Goal: Information Seeking & Learning: Compare options

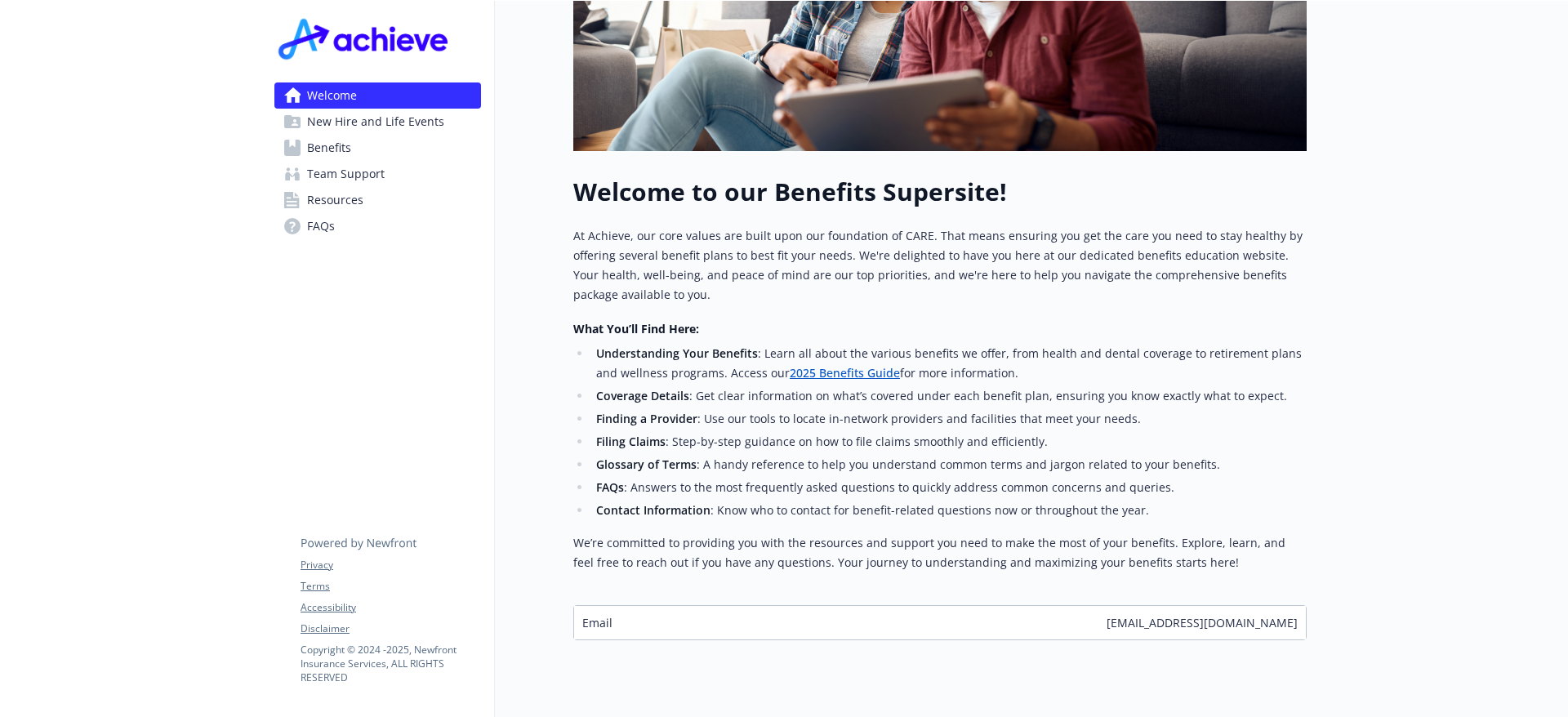
scroll to position [461, 0]
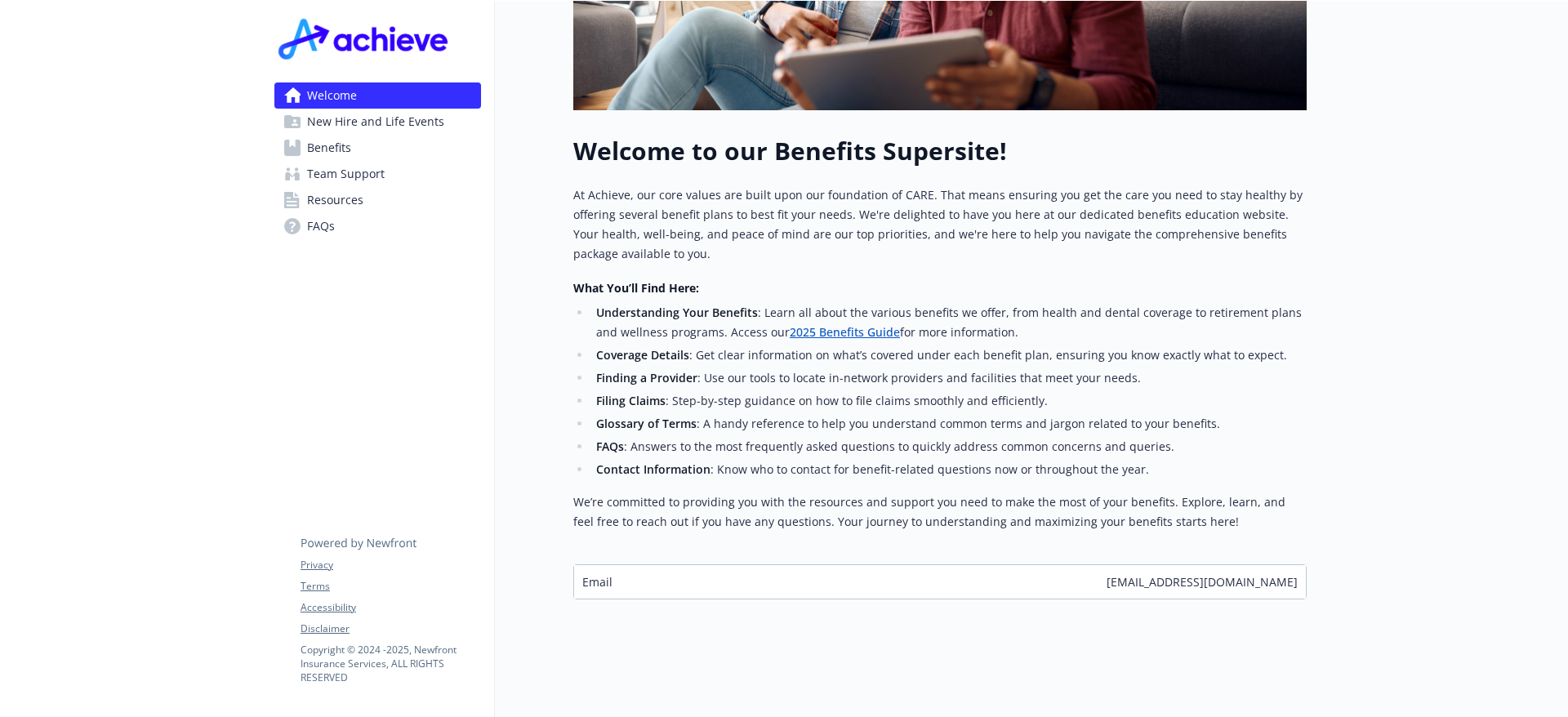
click at [325, 143] on span "Benefits" at bounding box center [329, 148] width 45 height 27
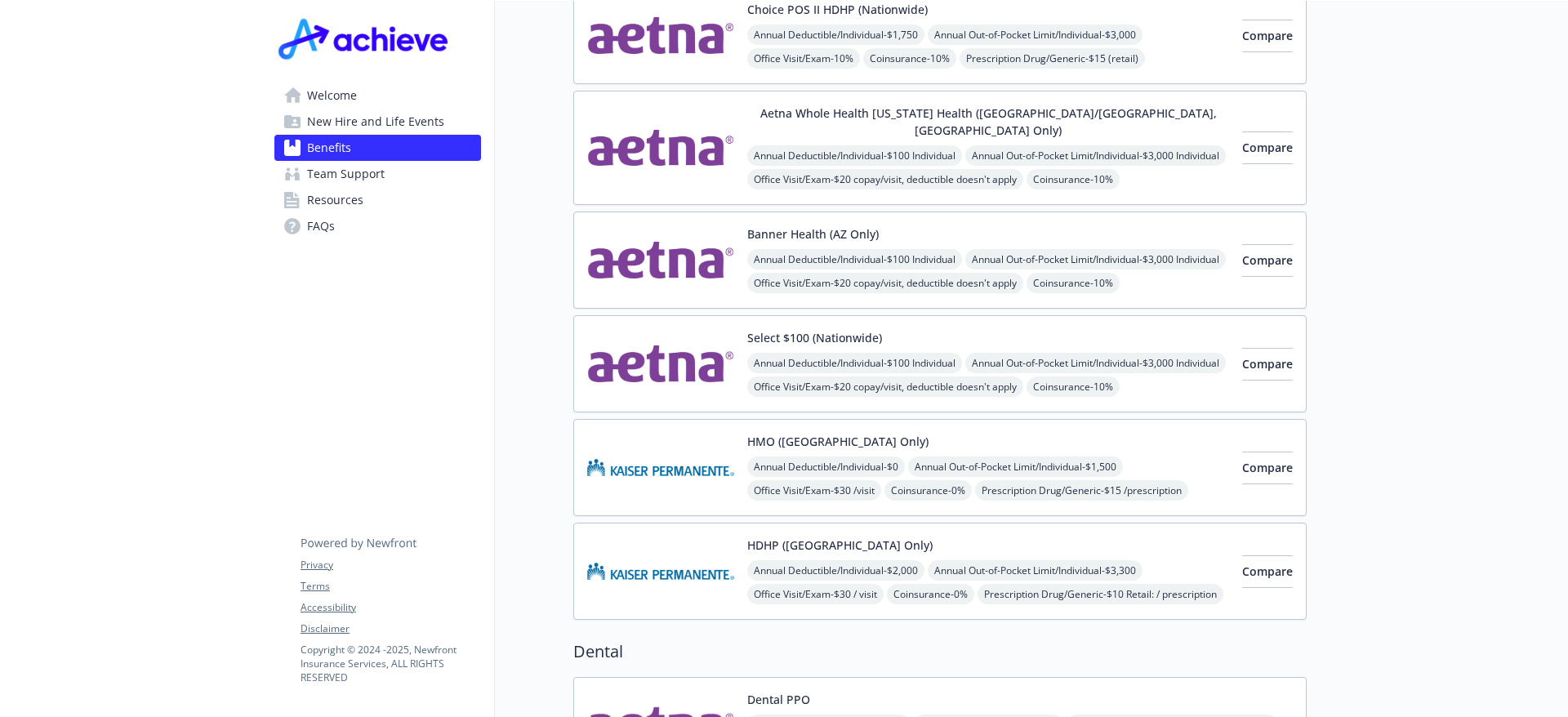
scroll to position [217, 0]
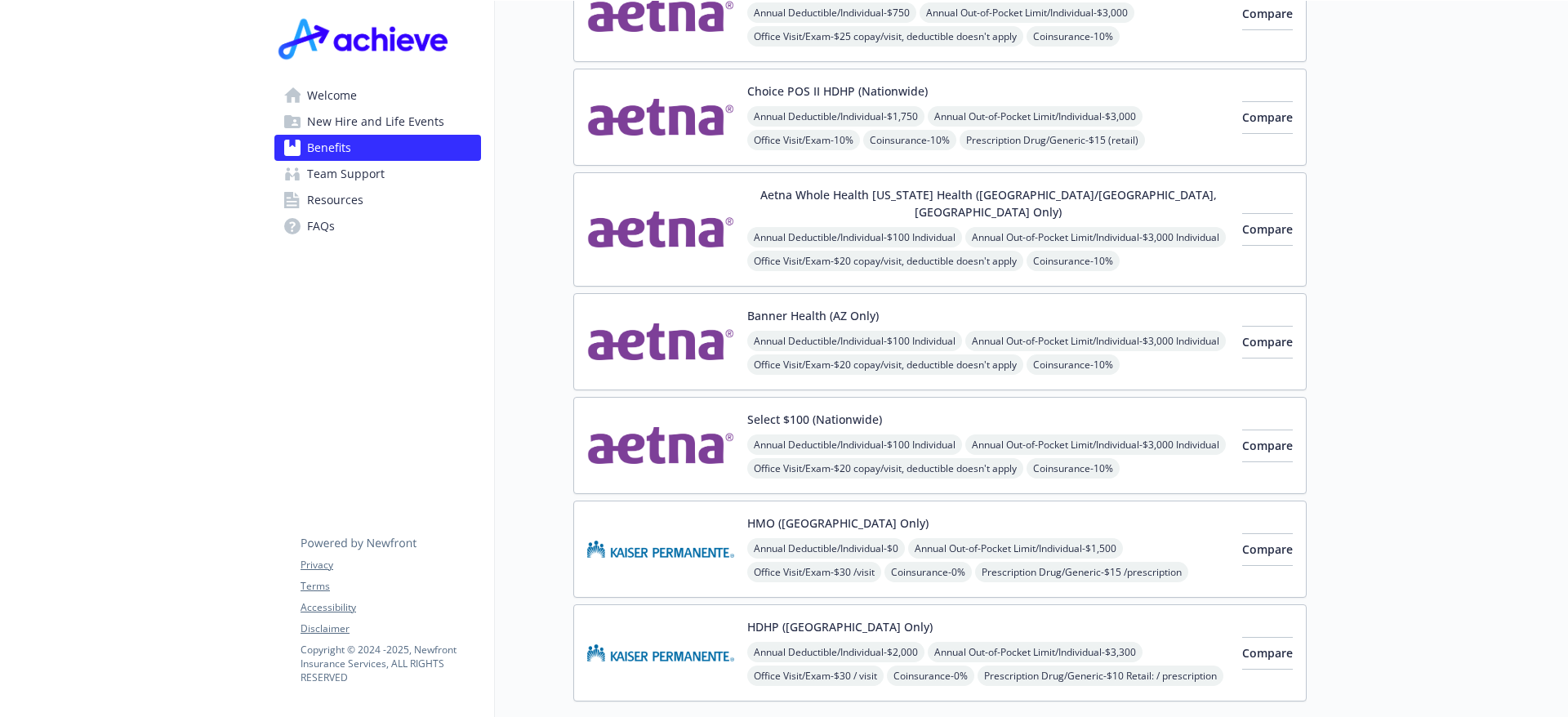
click at [775, 307] on button "Banner Health (AZ Only)" at bounding box center [812, 315] width 132 height 17
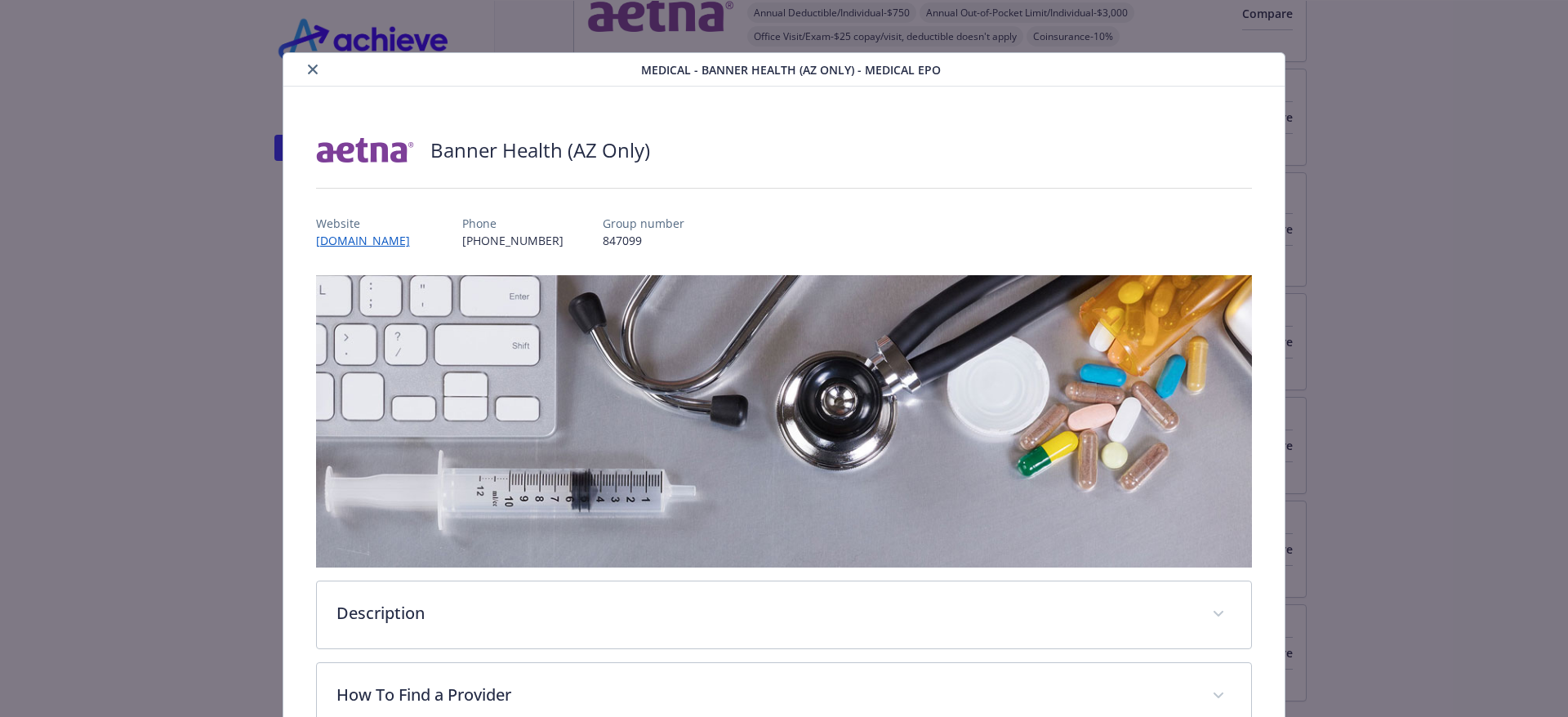
scroll to position [49, 0]
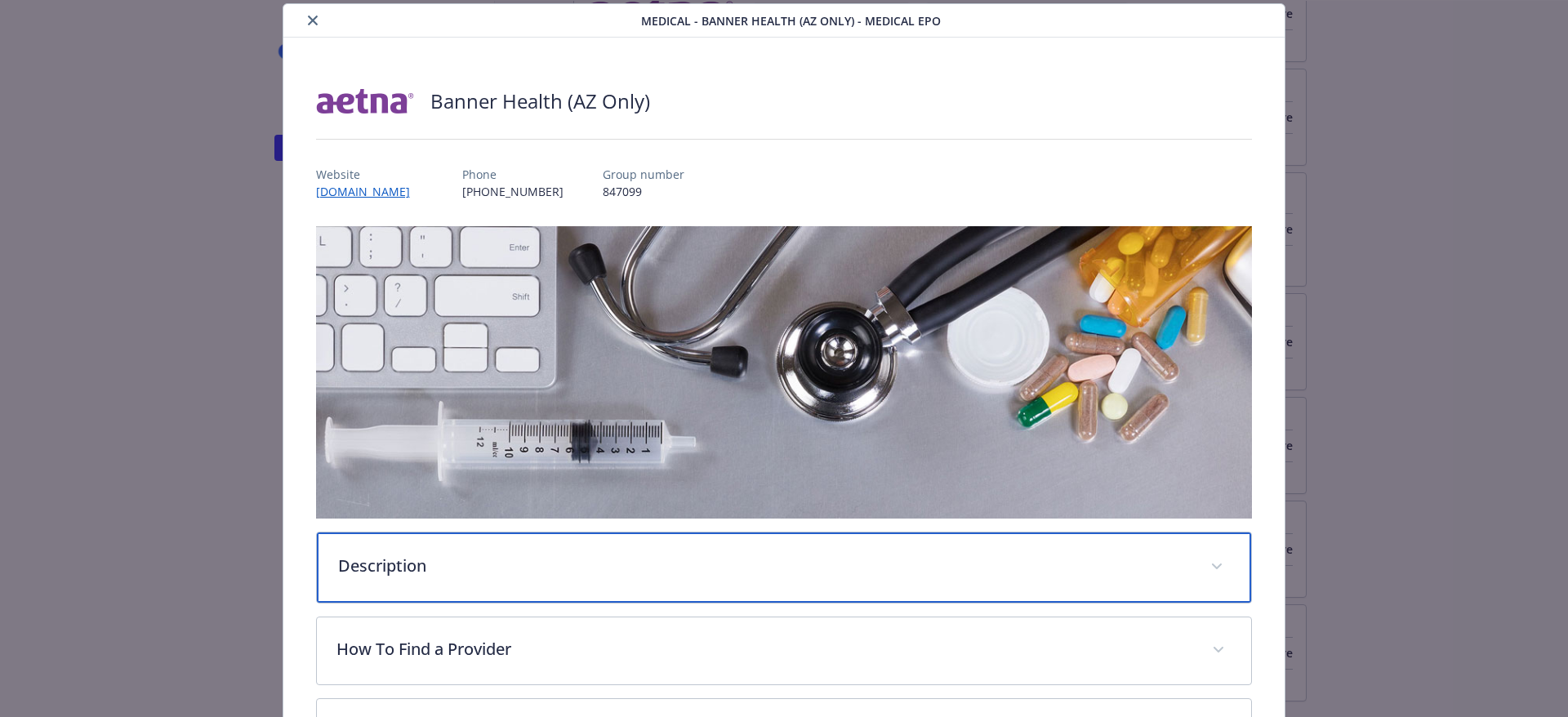
click at [393, 557] on p "Description" at bounding box center [764, 566] width 853 height 25
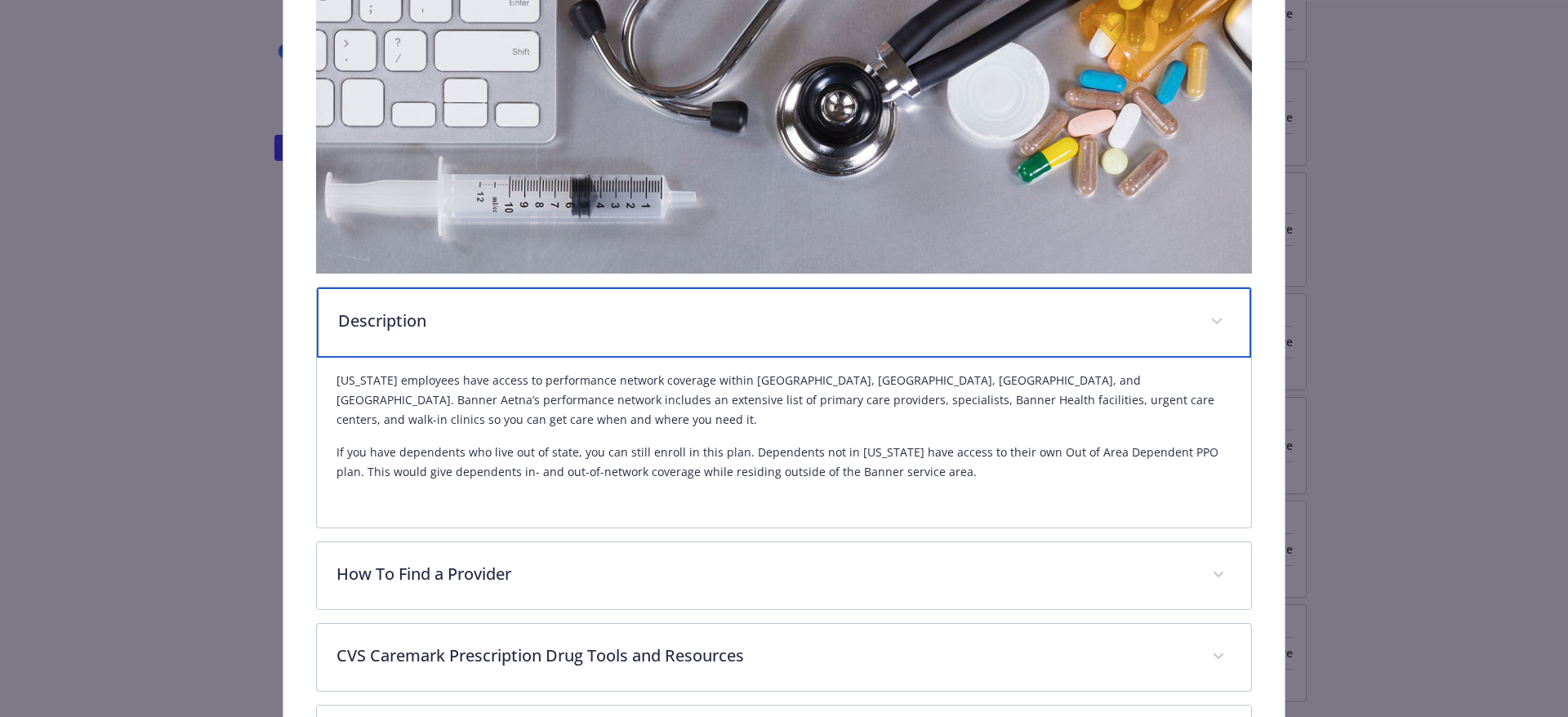
scroll to position [457, 0]
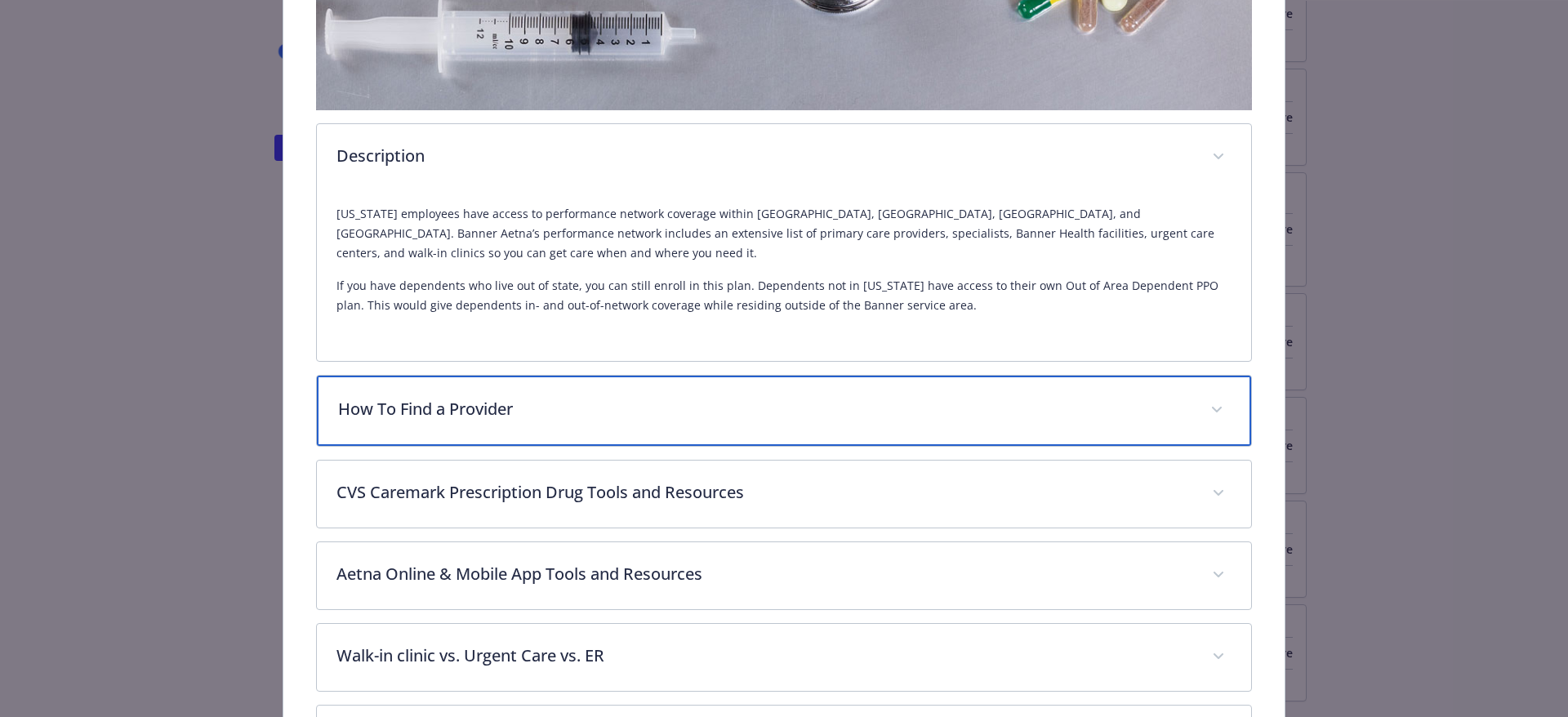
click at [413, 408] on p "How To Find a Provider" at bounding box center [764, 409] width 853 height 25
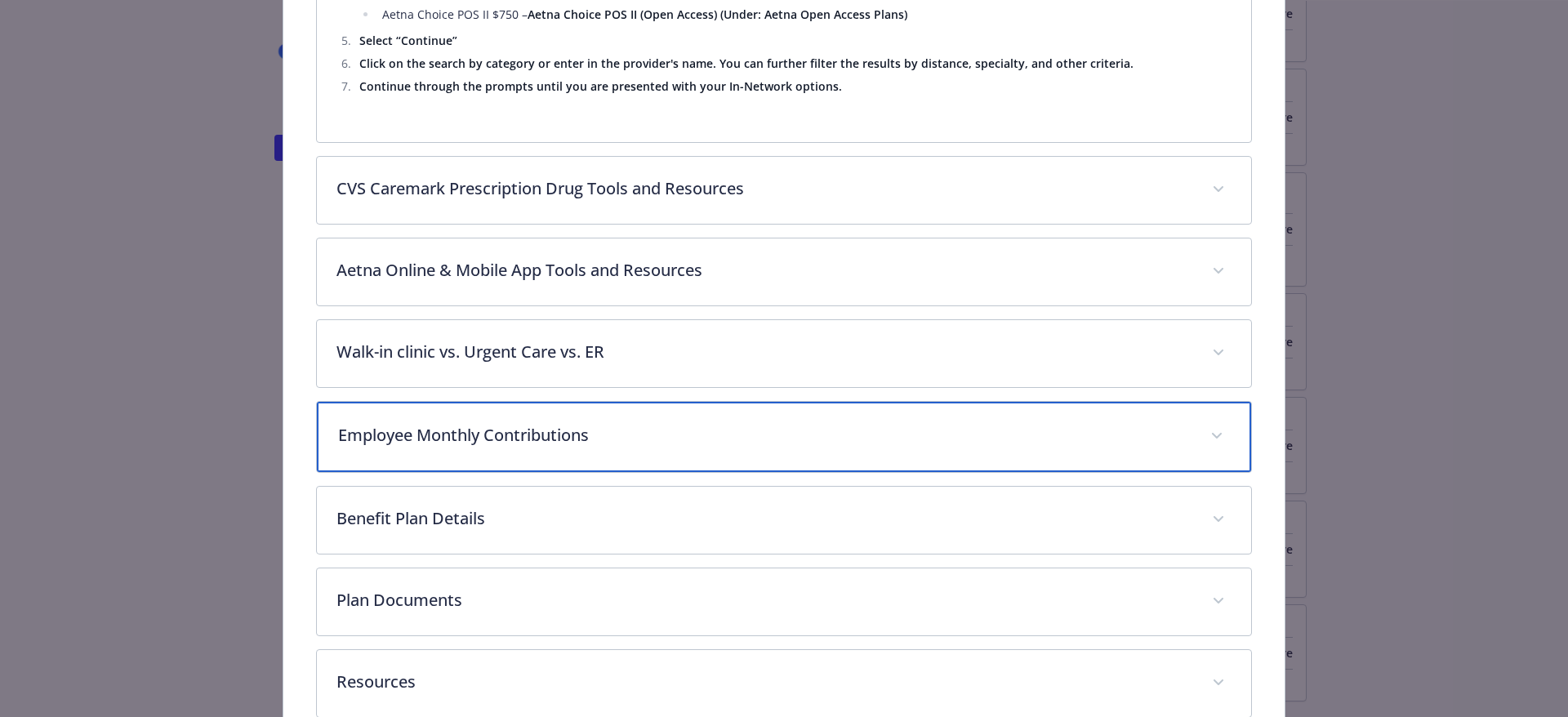
scroll to position [2414, 0]
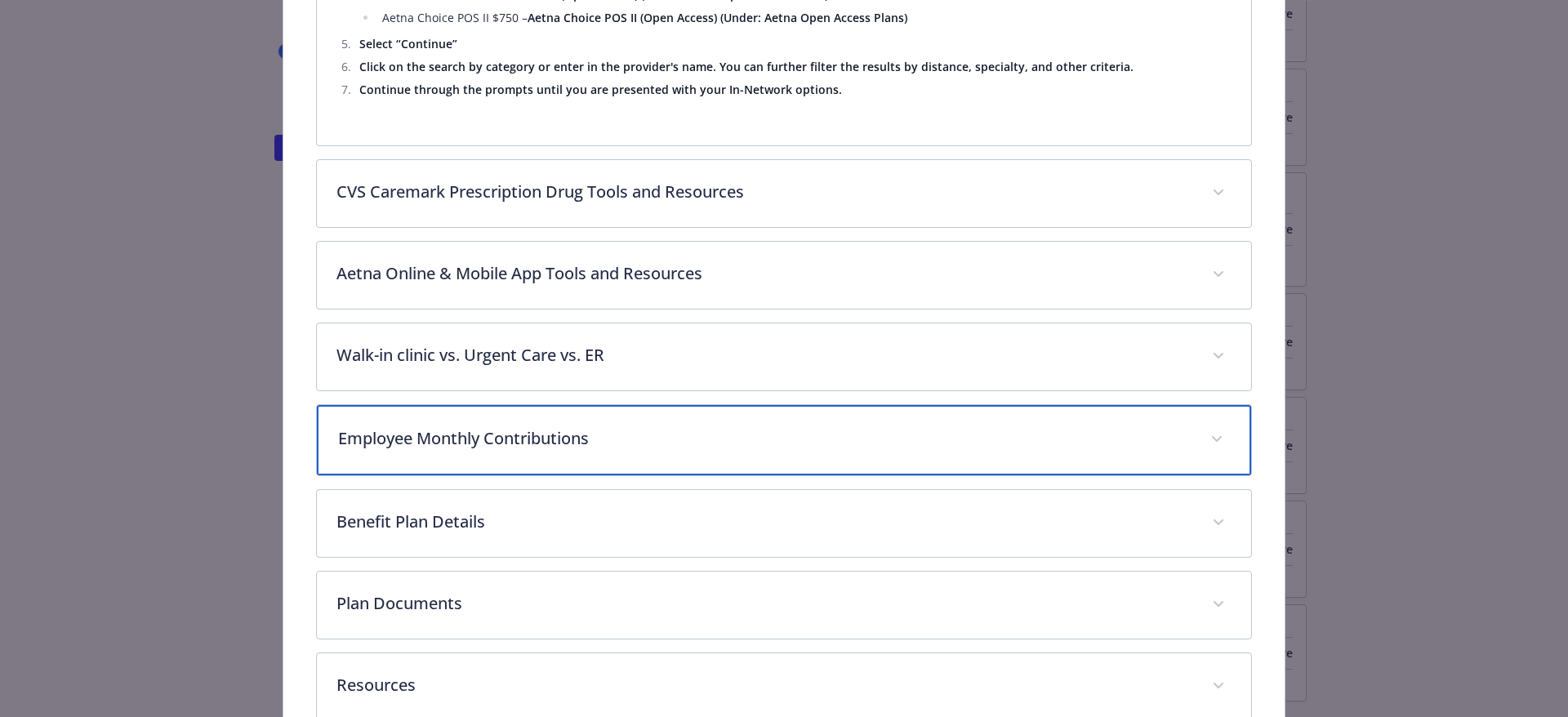
click at [415, 427] on p "Employee Monthly Contributions" at bounding box center [764, 439] width 853 height 25
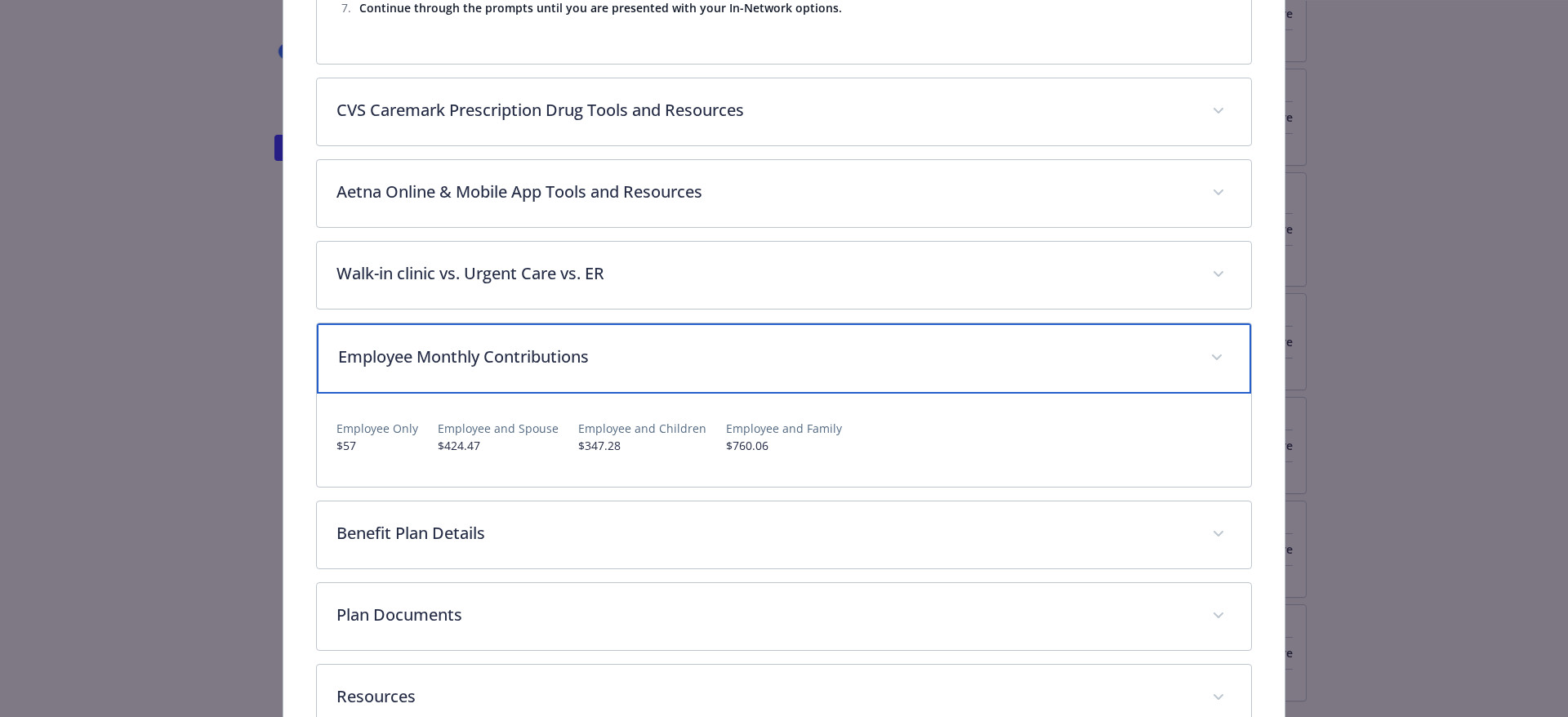
scroll to position [2577, 0]
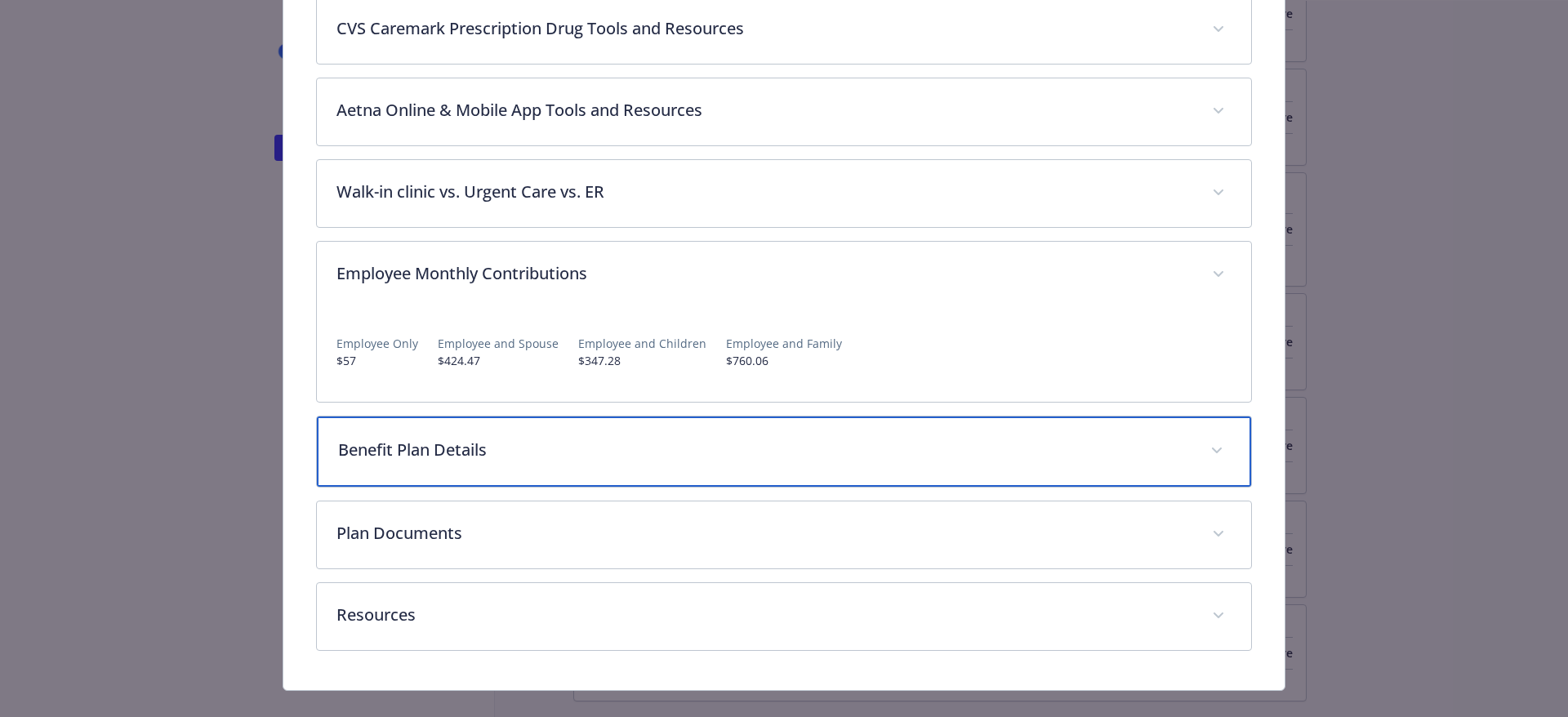
click at [432, 441] on p "Benefit Plan Details" at bounding box center [764, 450] width 853 height 25
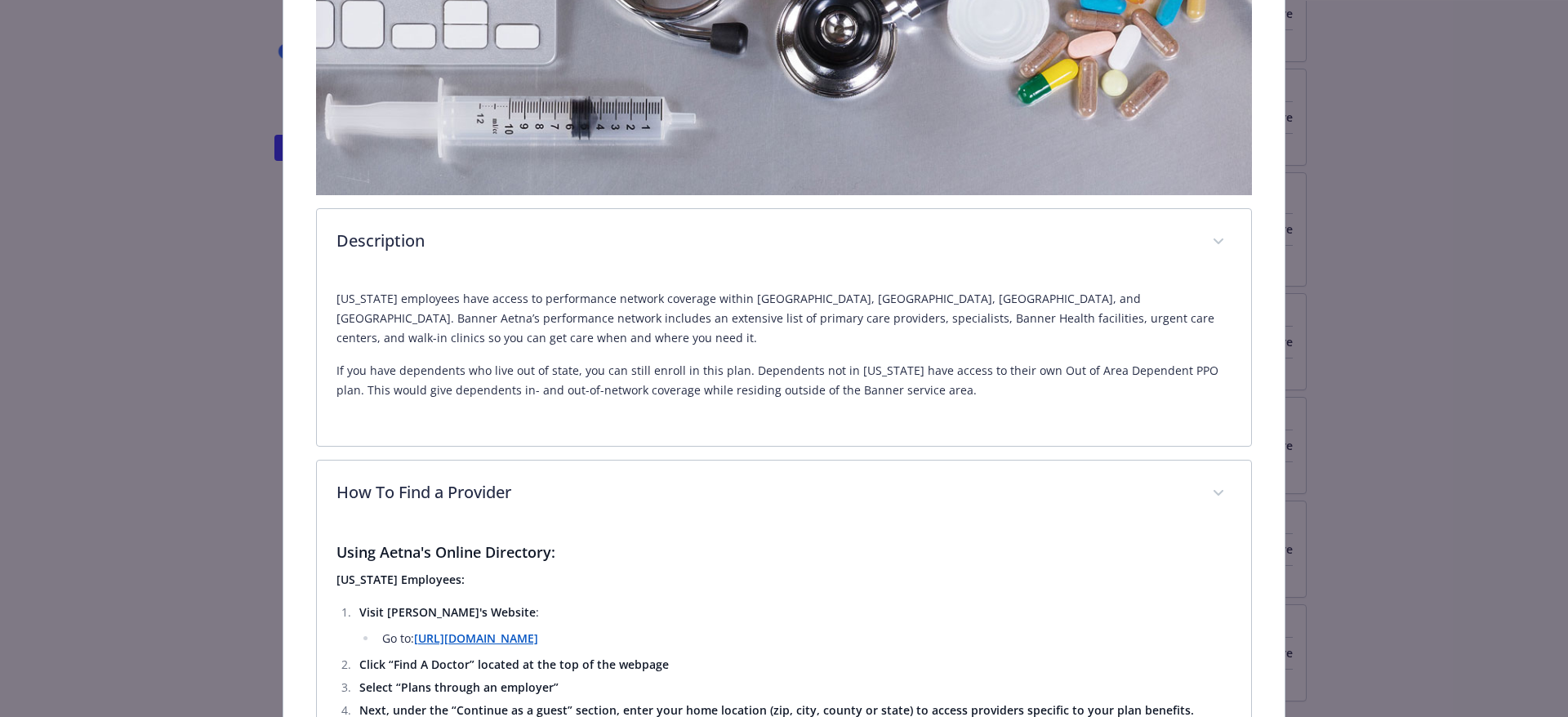
scroll to position [0, 0]
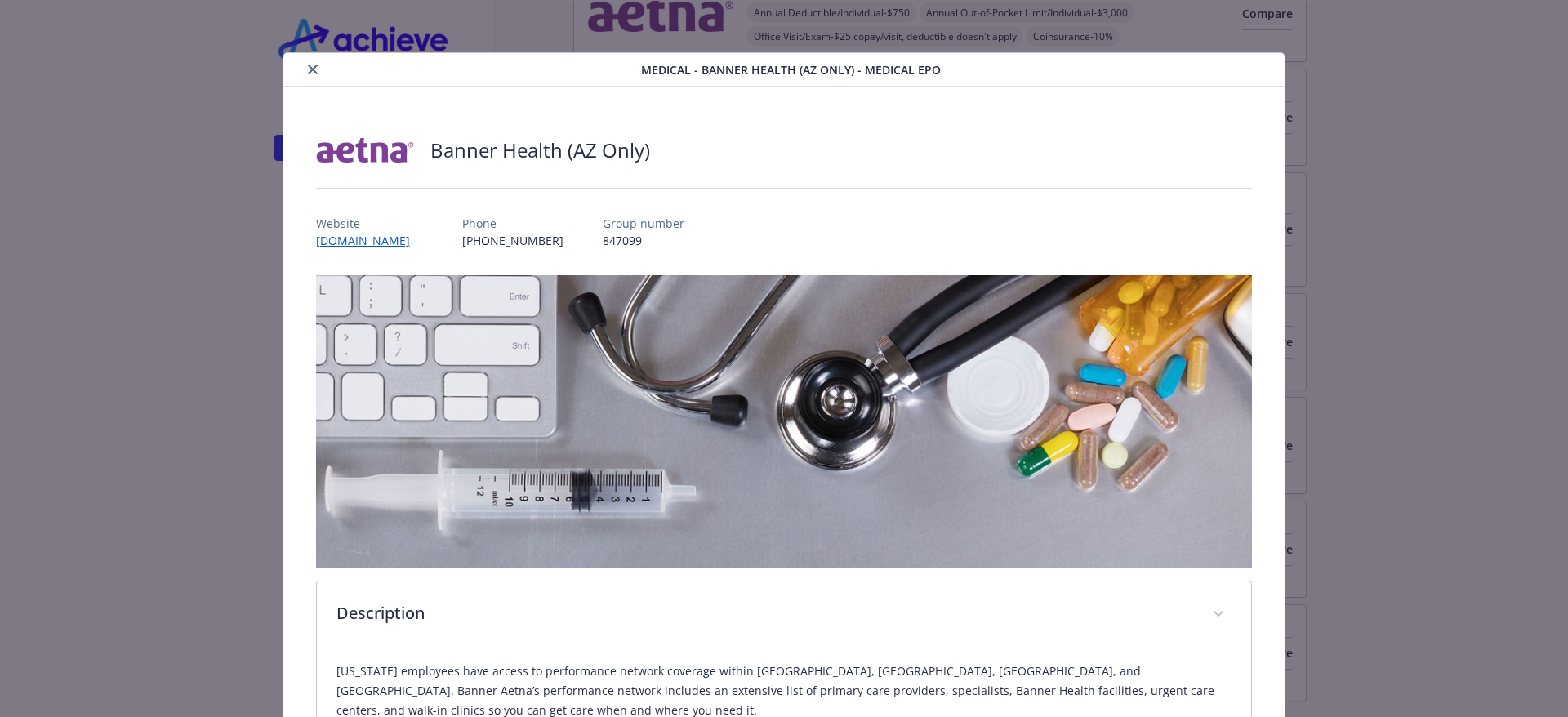
click at [308, 66] on icon "close" at bounding box center [312, 69] width 9 height 9
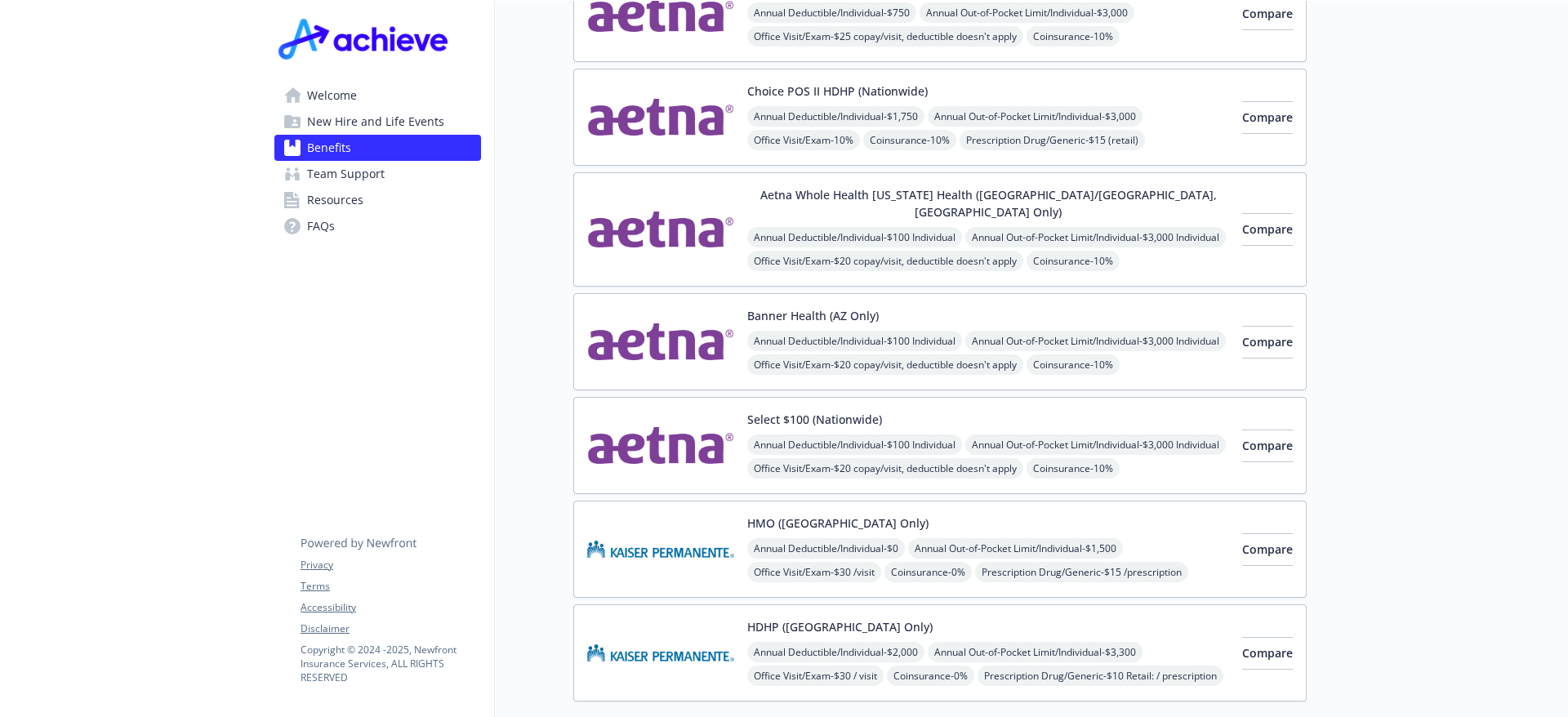
click at [694, 432] on img at bounding box center [660, 445] width 147 height 69
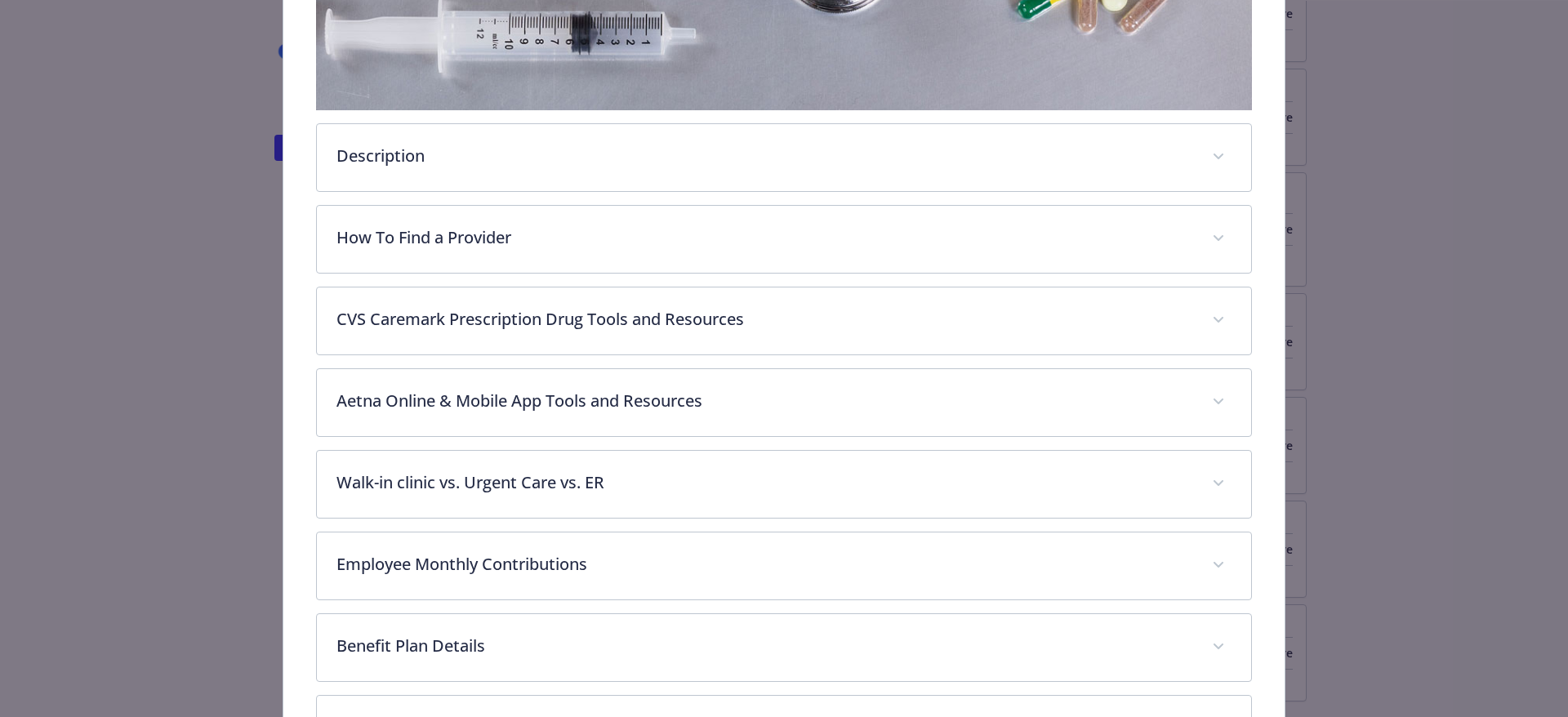
scroll to position [539, 0]
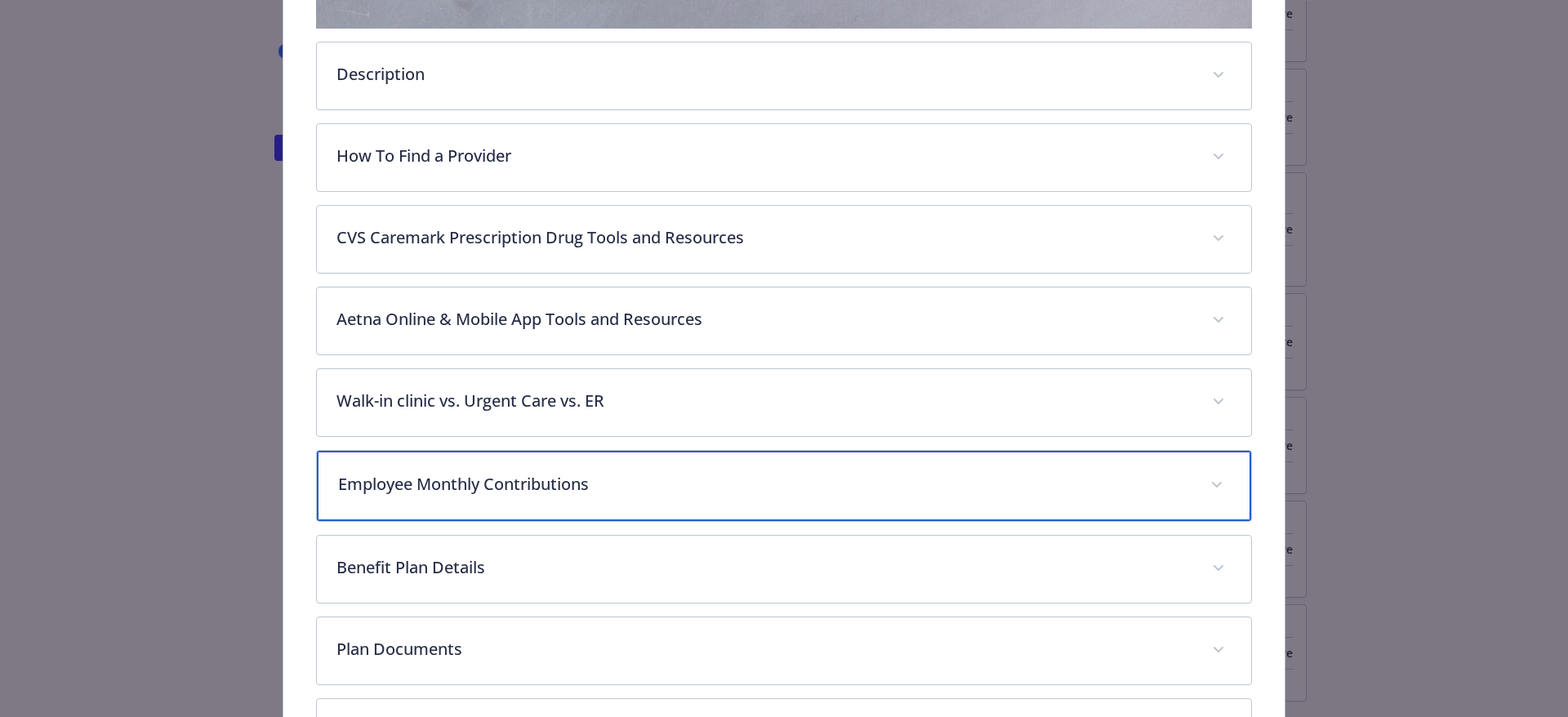
click at [531, 487] on p "Employee Monthly Contributions" at bounding box center [764, 484] width 853 height 25
click at [532, 486] on p "Employee Monthly Contributions" at bounding box center [764, 484] width 853 height 25
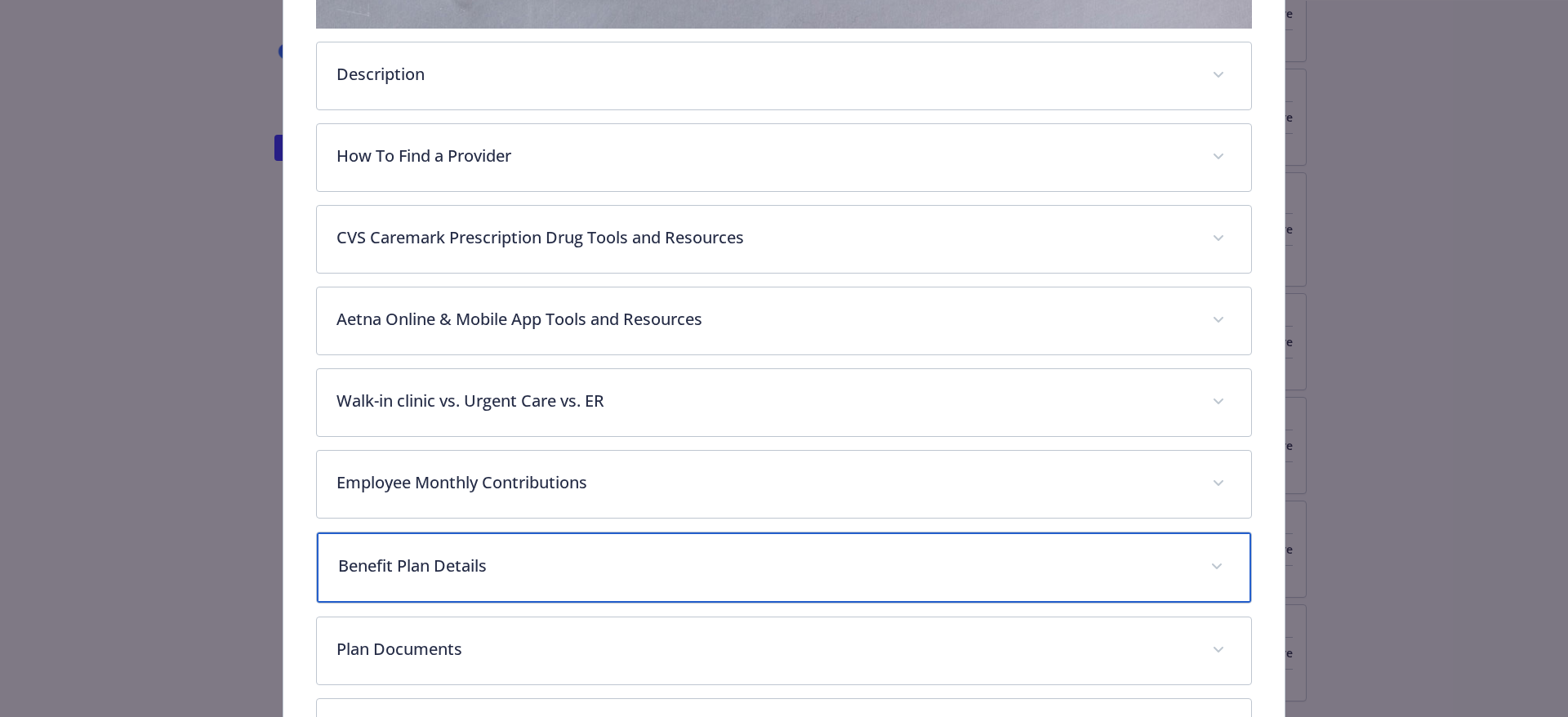
click at [455, 559] on p "Benefit Plan Details" at bounding box center [764, 566] width 853 height 25
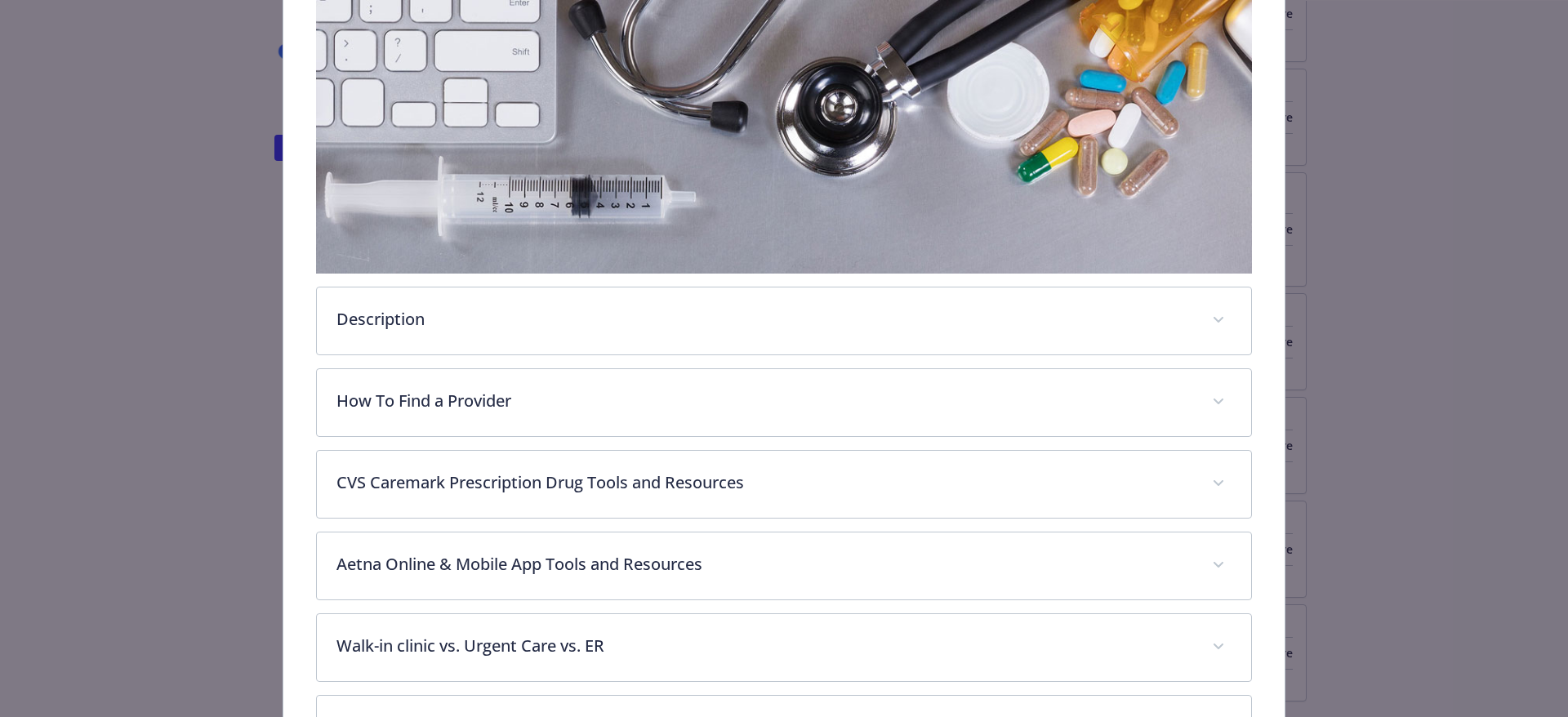
scroll to position [0, 0]
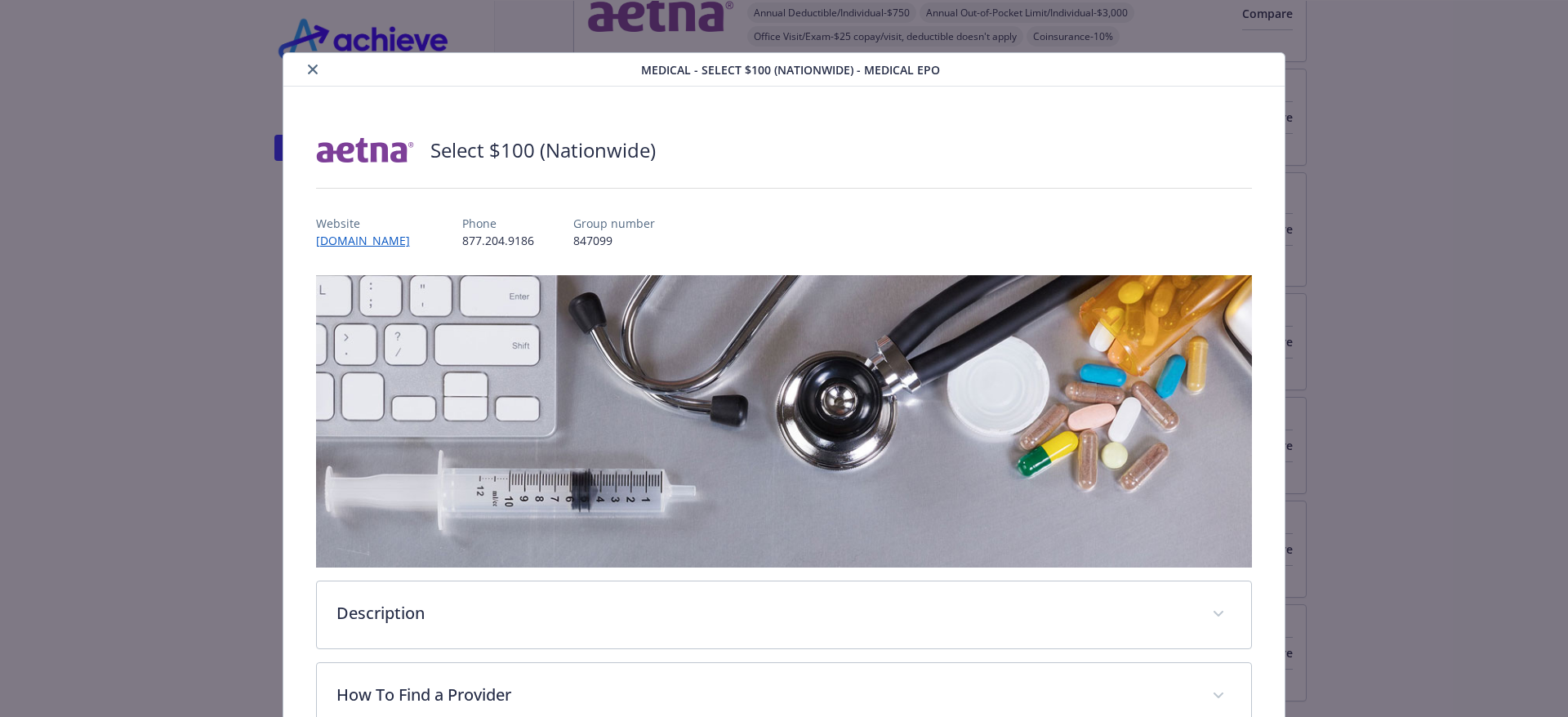
click at [323, 72] on div "details for plan Medical - Select $100 (Nationwide) - Medical EPO" at bounding box center [465, 69] width 351 height 20
click at [311, 71] on icon "close" at bounding box center [312, 69] width 9 height 9
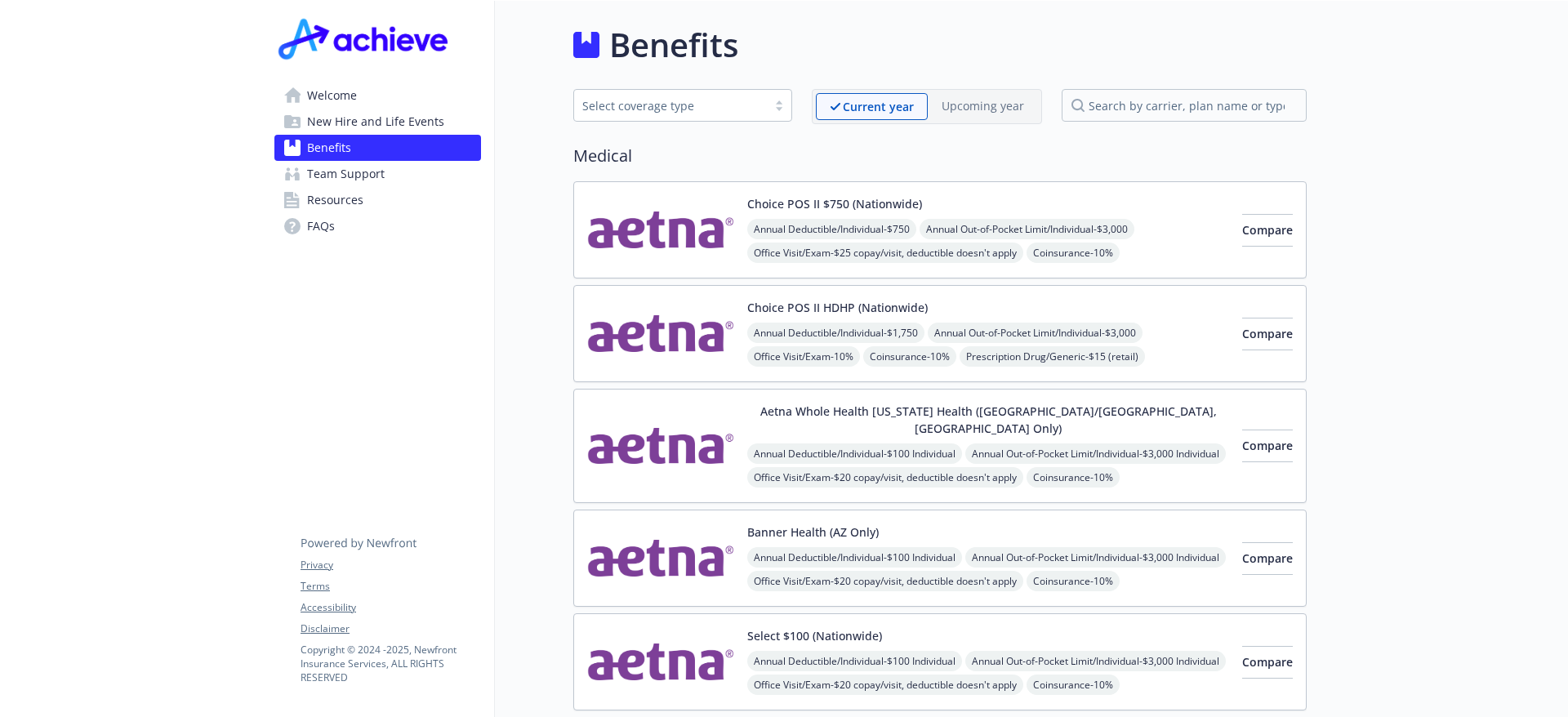
click at [818, 205] on button "Choice POS II $750 (Nationwide)" at bounding box center [834, 204] width 175 height 17
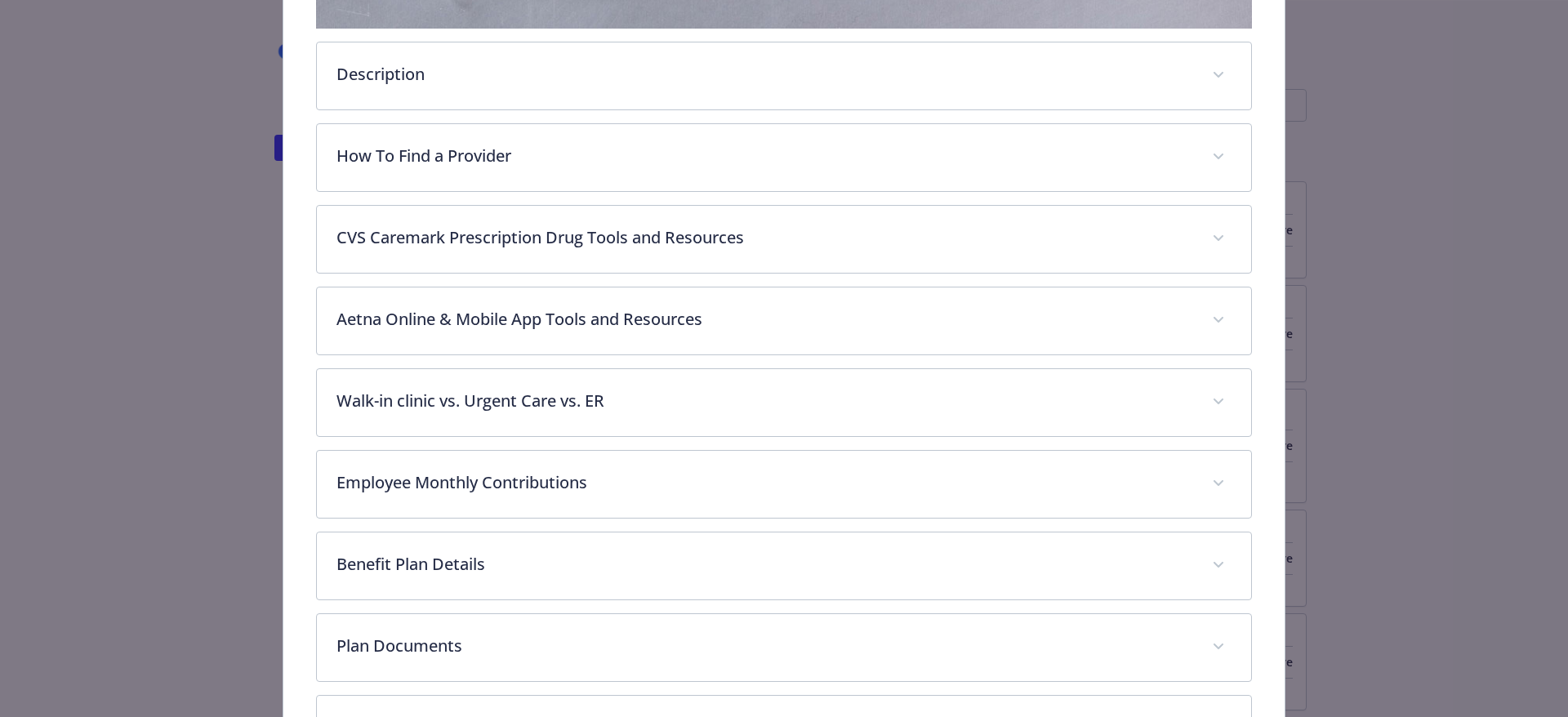
scroll to position [620, 0]
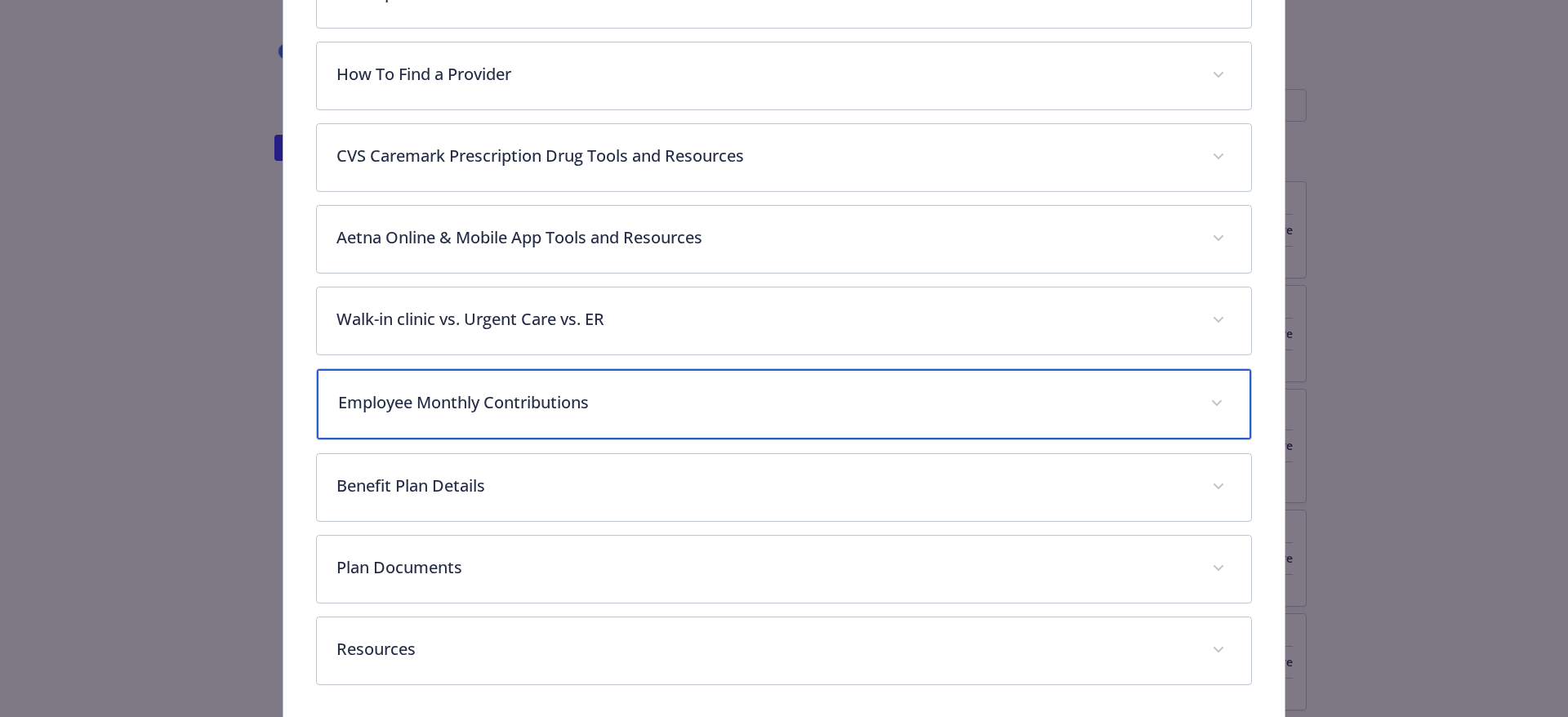
click at [524, 405] on p "Employee Monthly Contributions" at bounding box center [764, 403] width 853 height 25
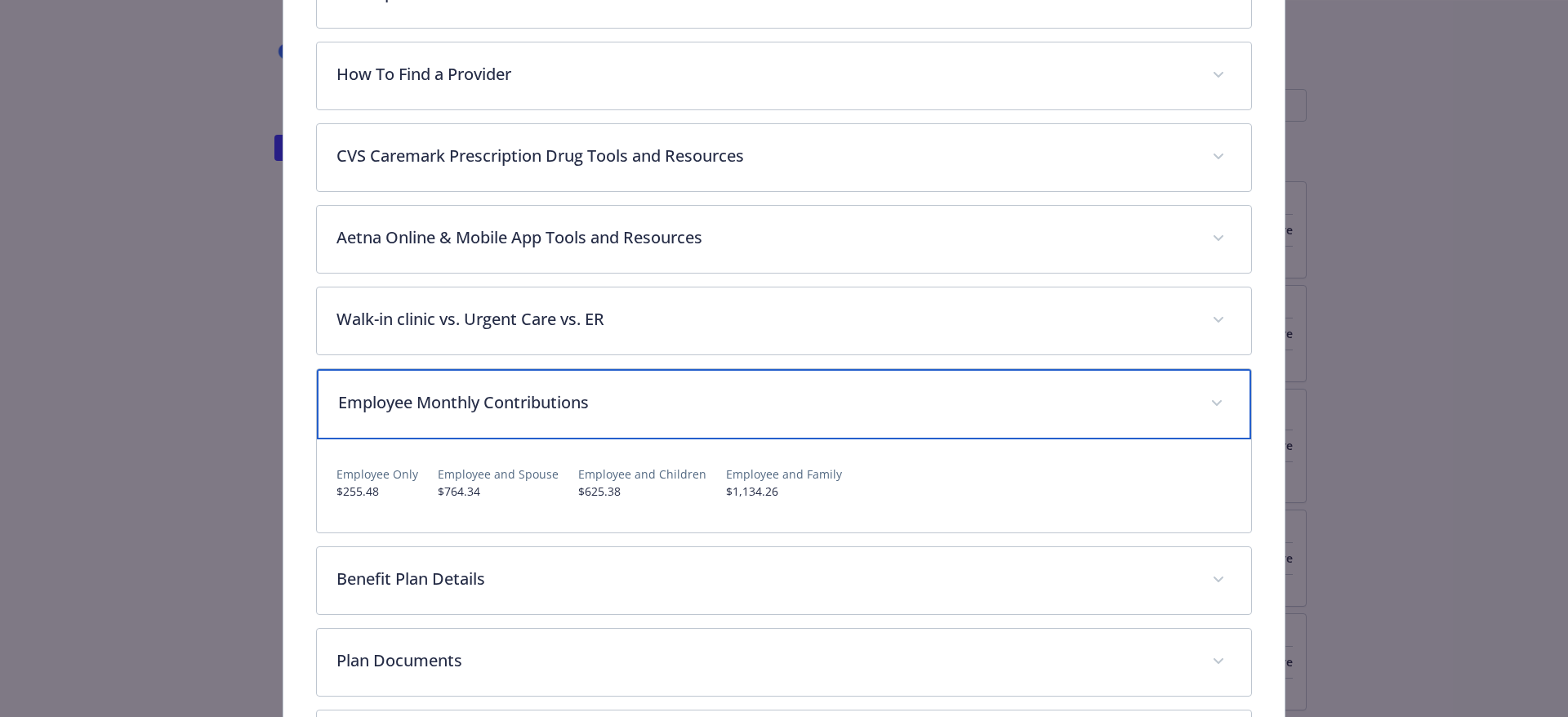
scroll to position [772, 0]
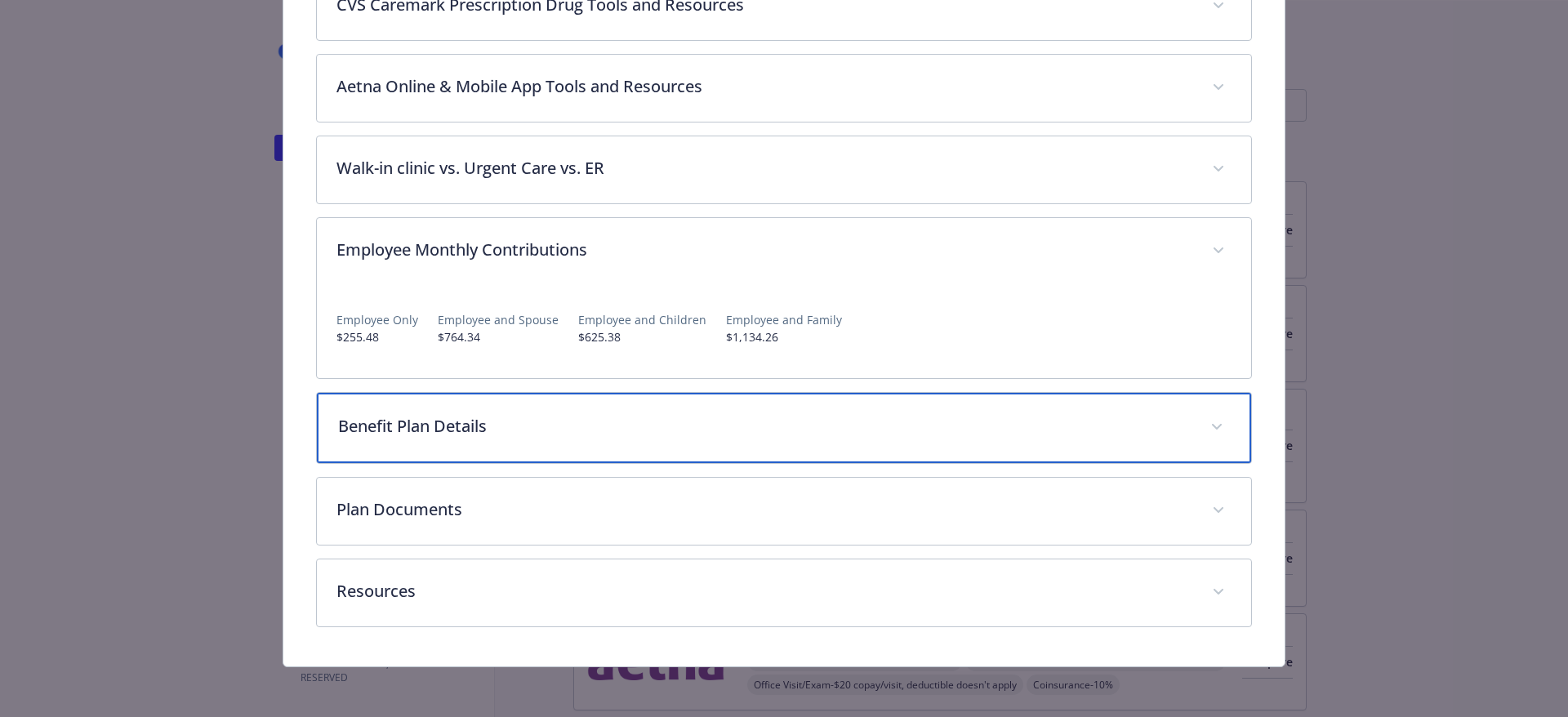
click at [507, 424] on p "Benefit Plan Details" at bounding box center [764, 426] width 853 height 25
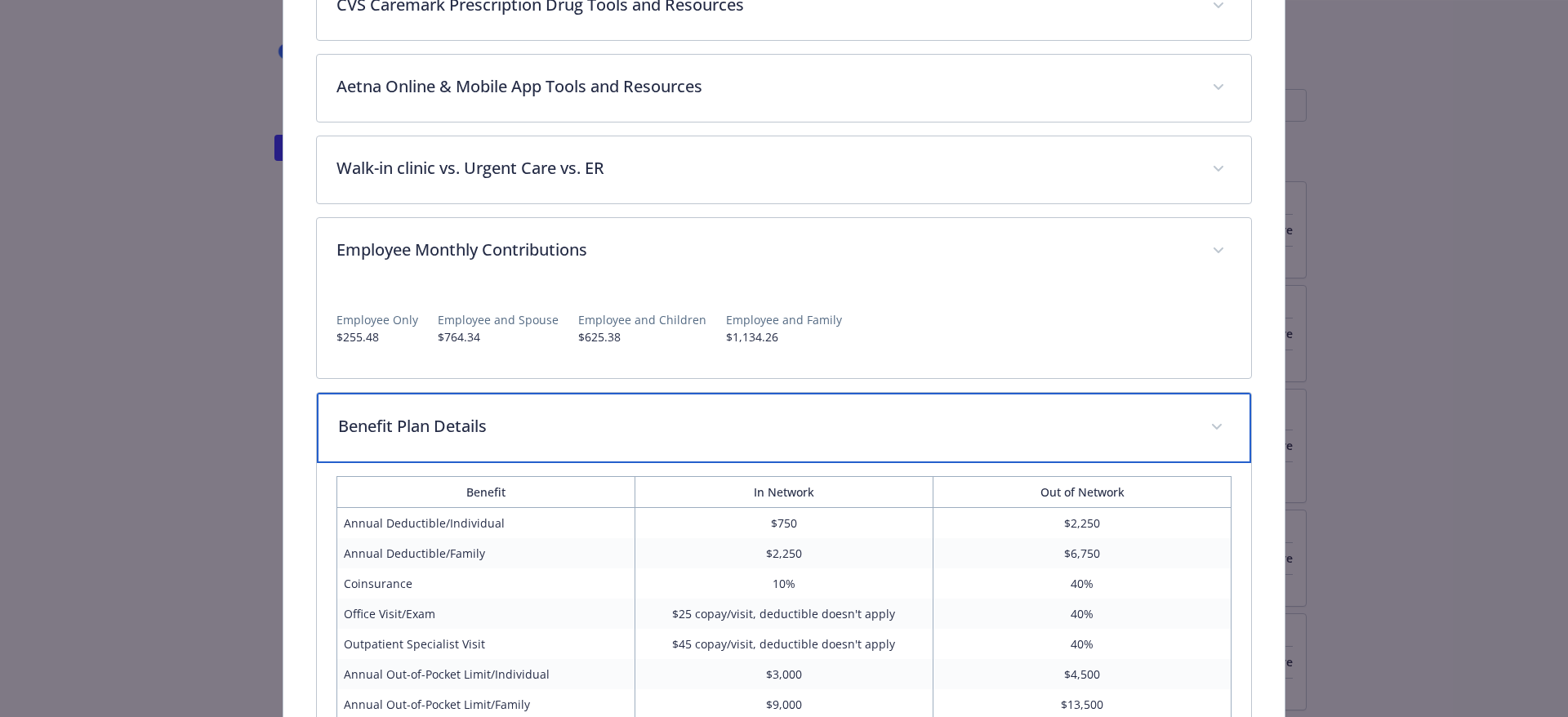
scroll to position [608, 0]
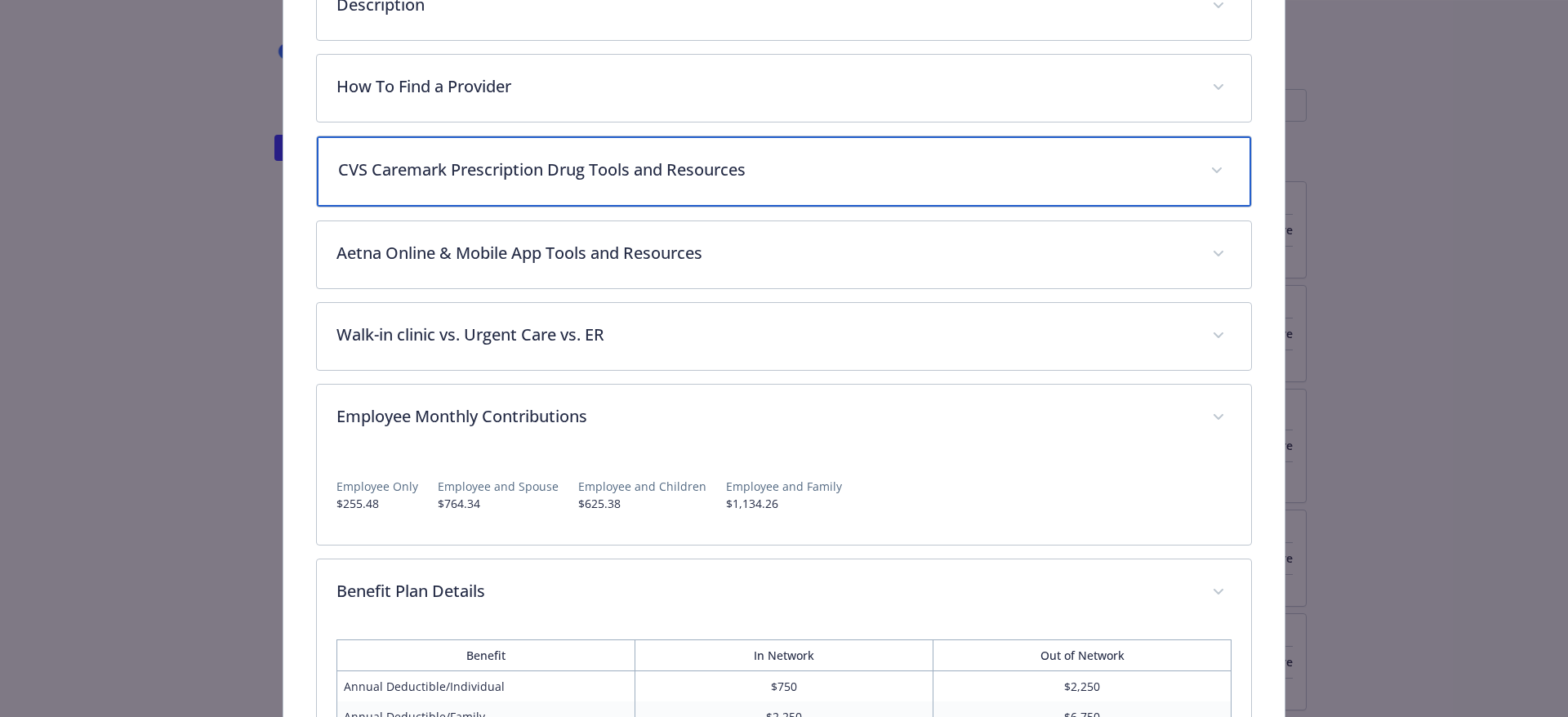
click at [729, 173] on p "CVS Caremark Prescription Drug Tools and Resources" at bounding box center [764, 170] width 853 height 25
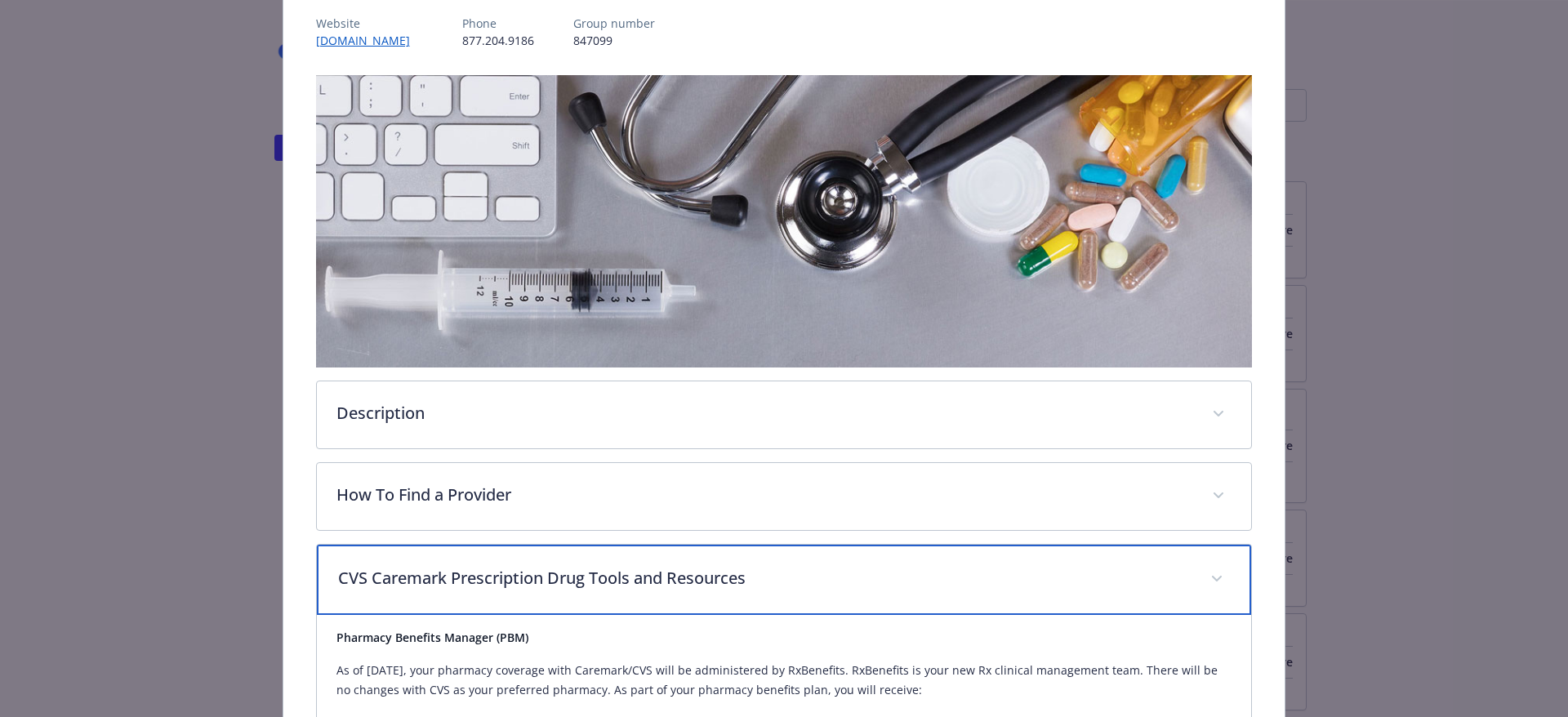
scroll to position [0, 0]
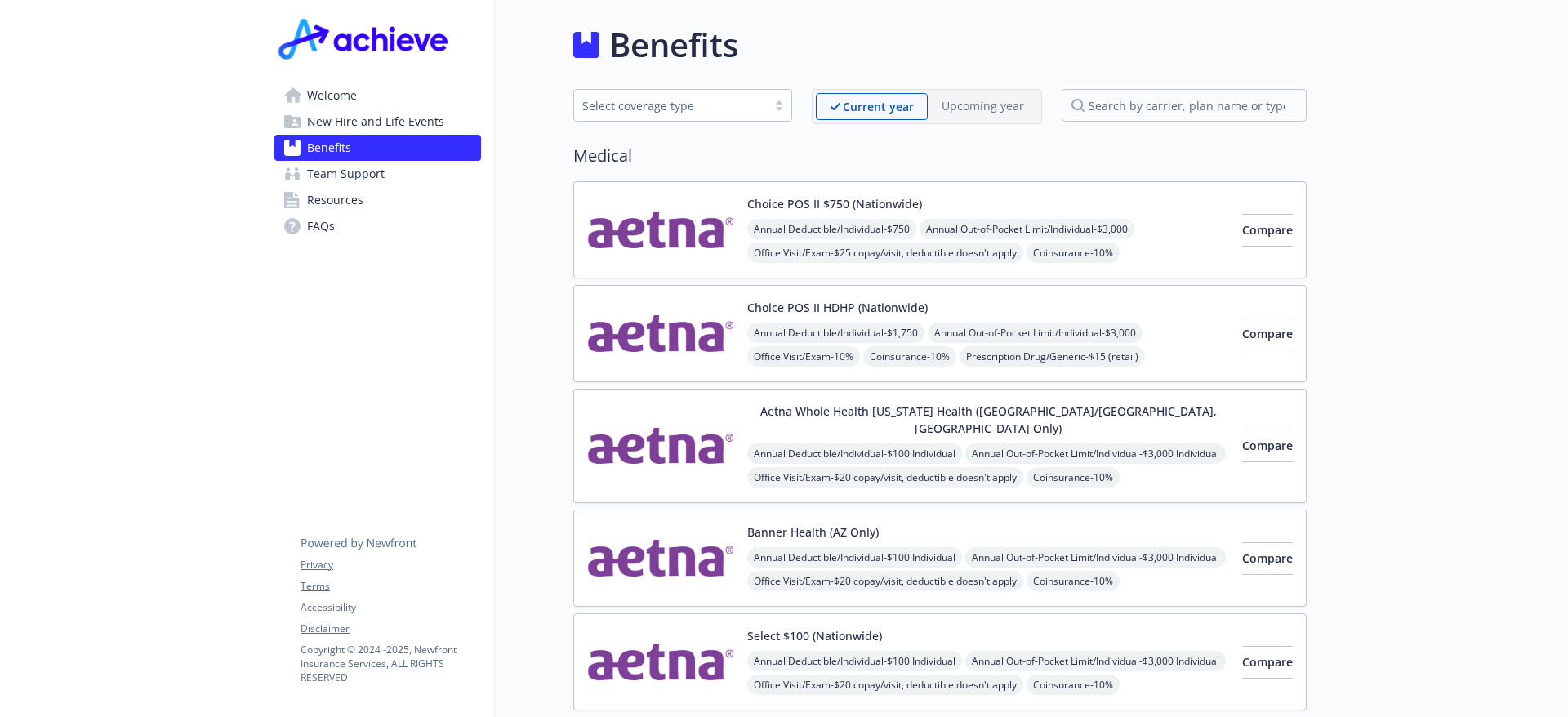
scroll to position [163, 0]
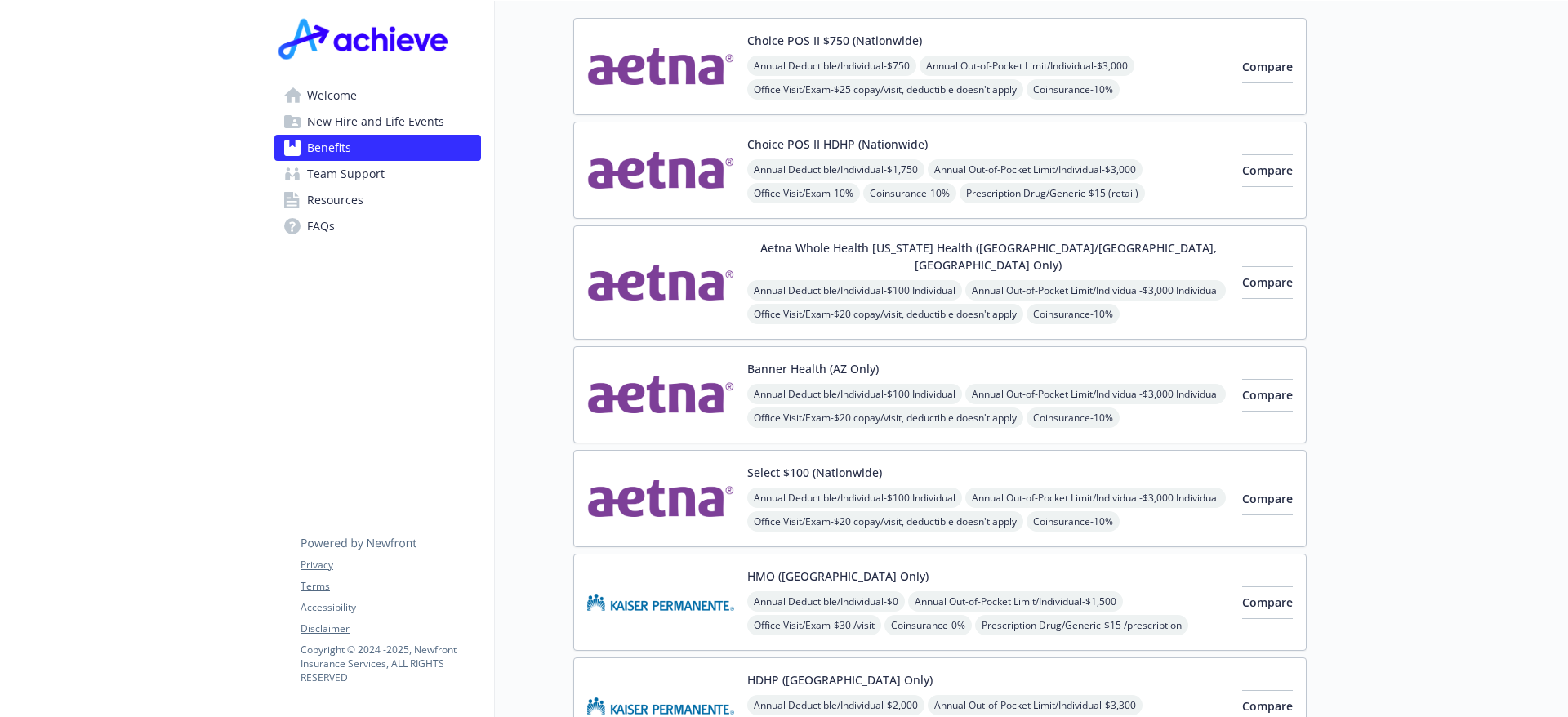
click at [838, 144] on button "Choice POS II HDHP (Nationwide)" at bounding box center [837, 144] width 181 height 17
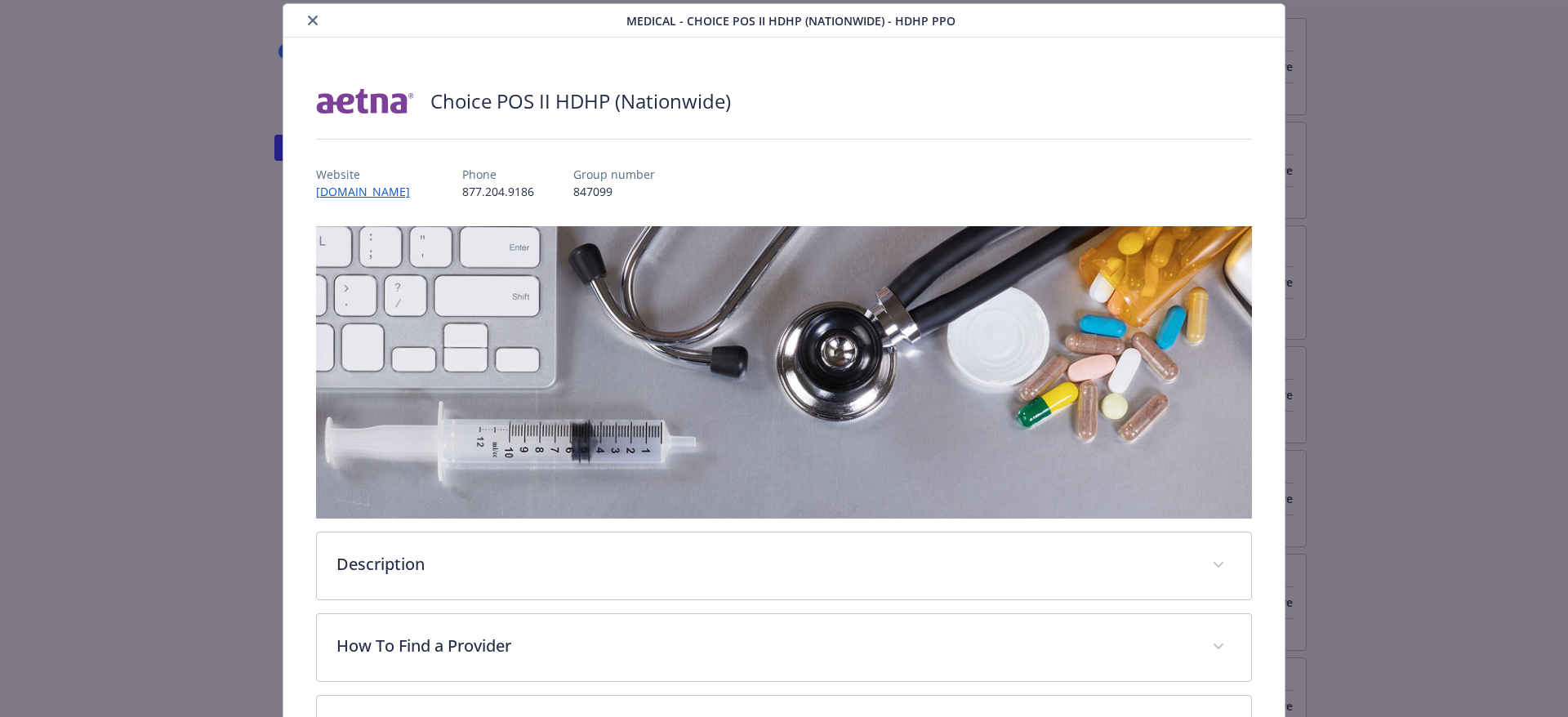
scroll to position [539, 0]
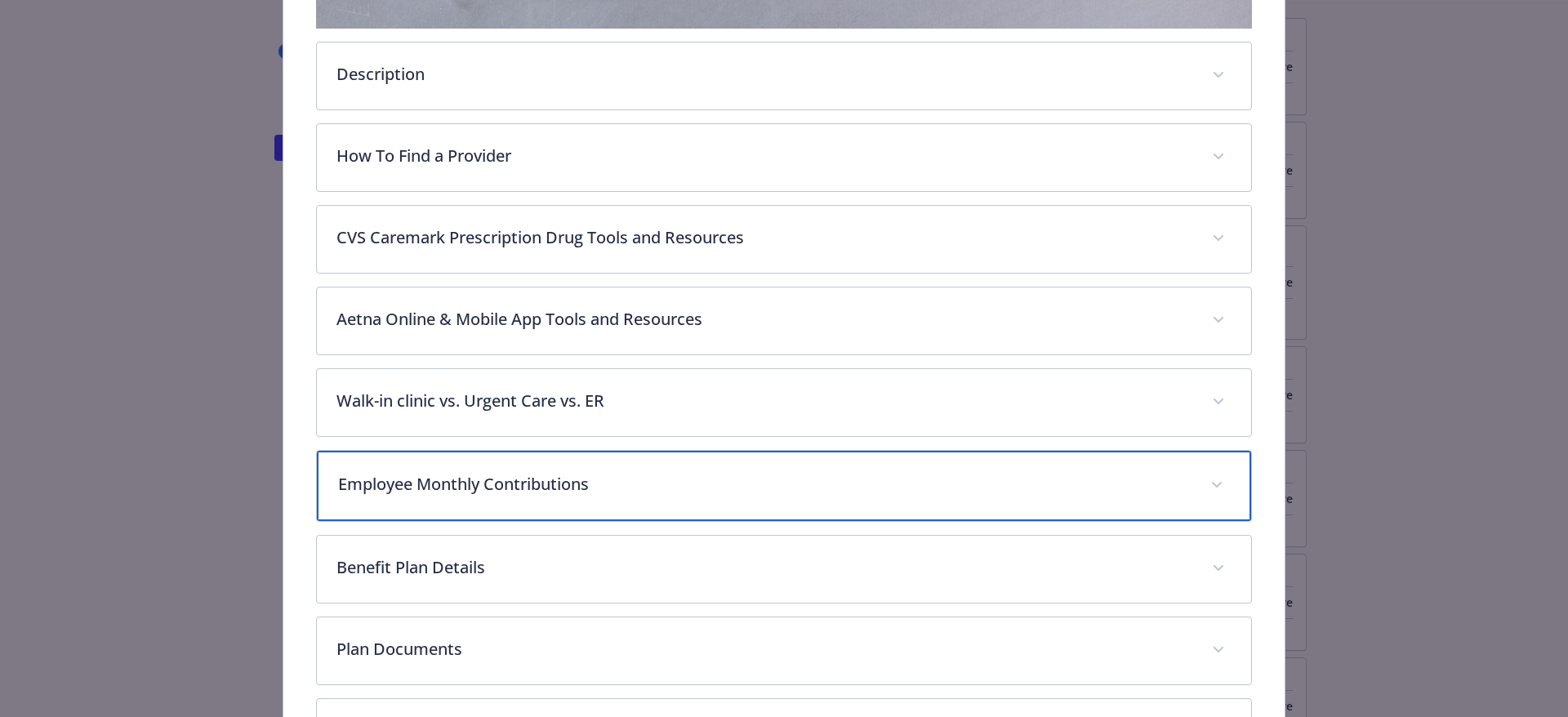
click at [517, 481] on p "Employee Monthly Contributions" at bounding box center [764, 484] width 853 height 25
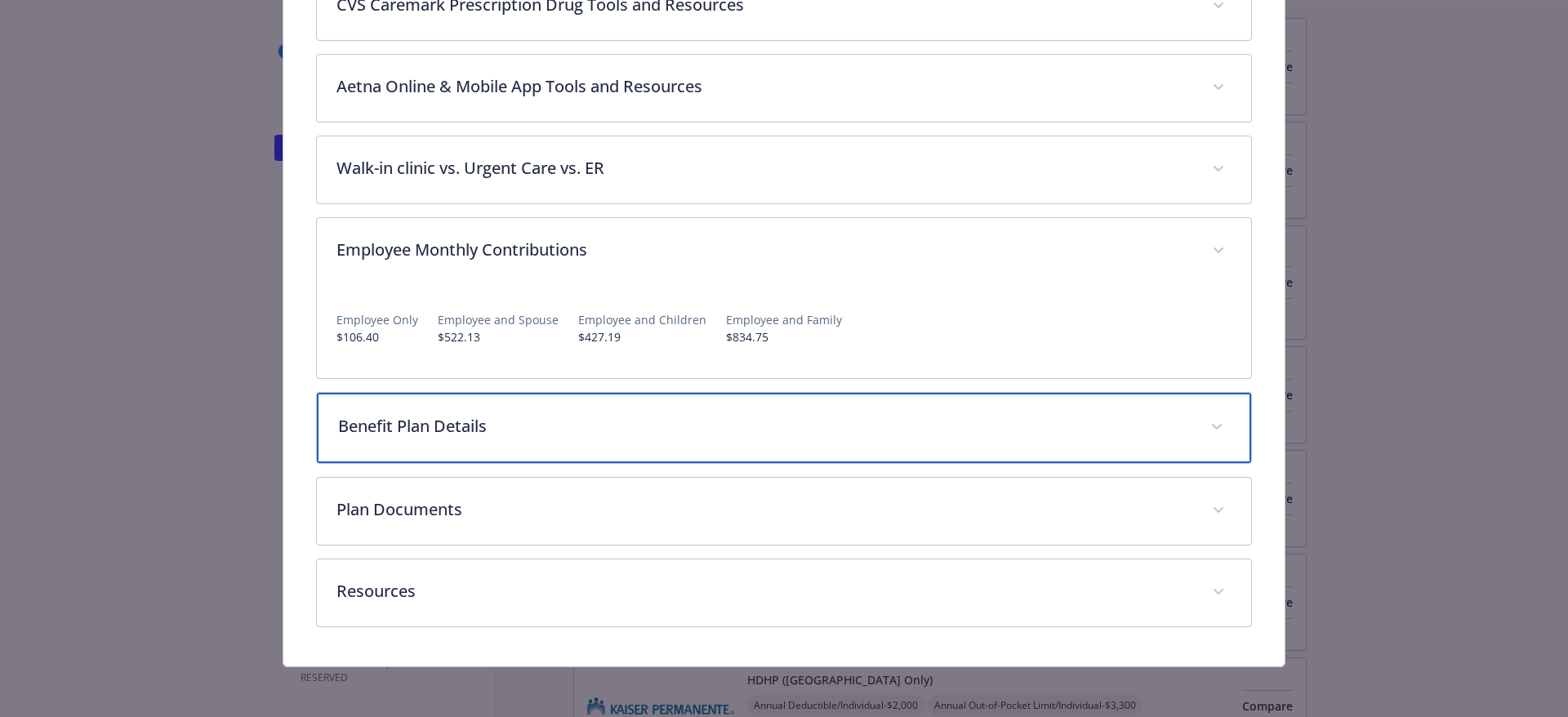
click at [519, 422] on p "Benefit Plan Details" at bounding box center [764, 426] width 853 height 25
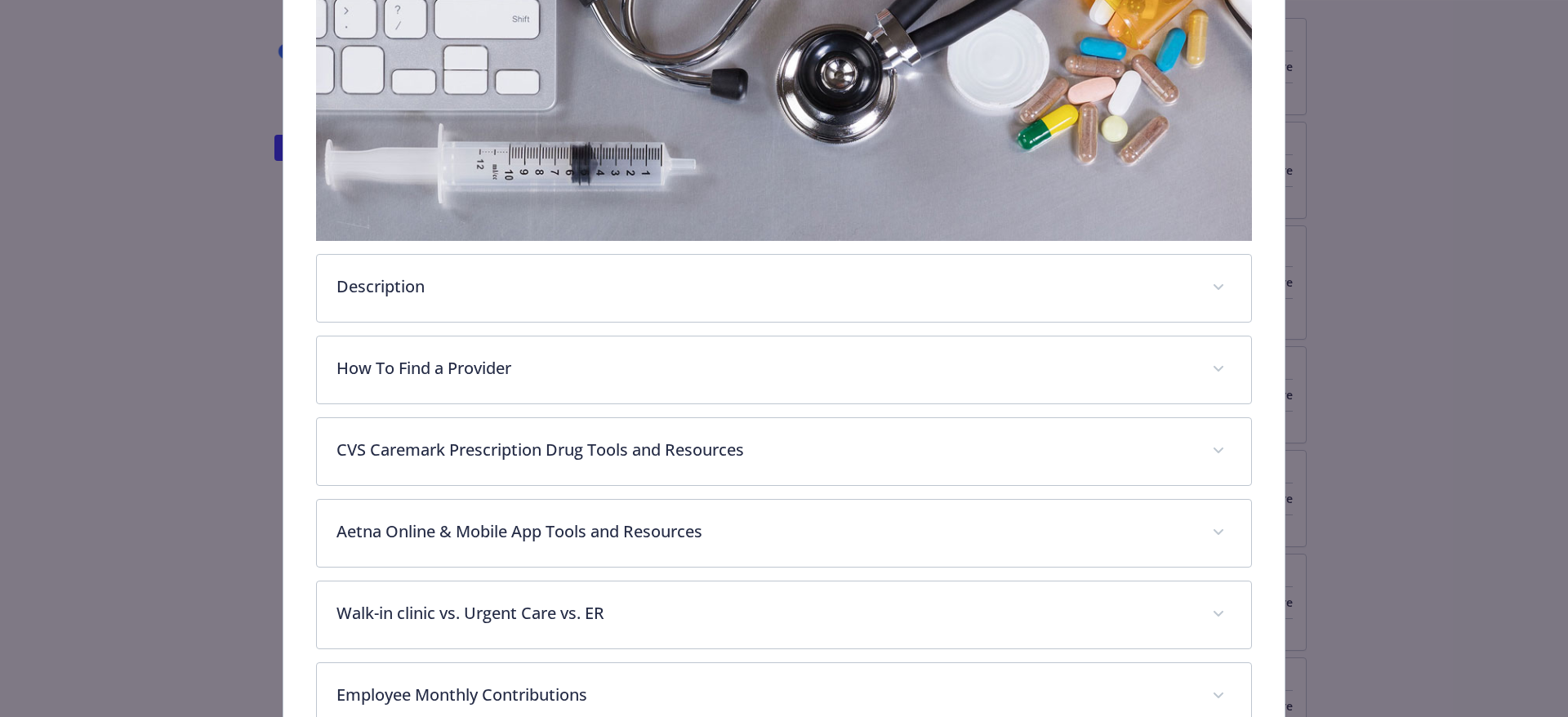
scroll to position [0, 0]
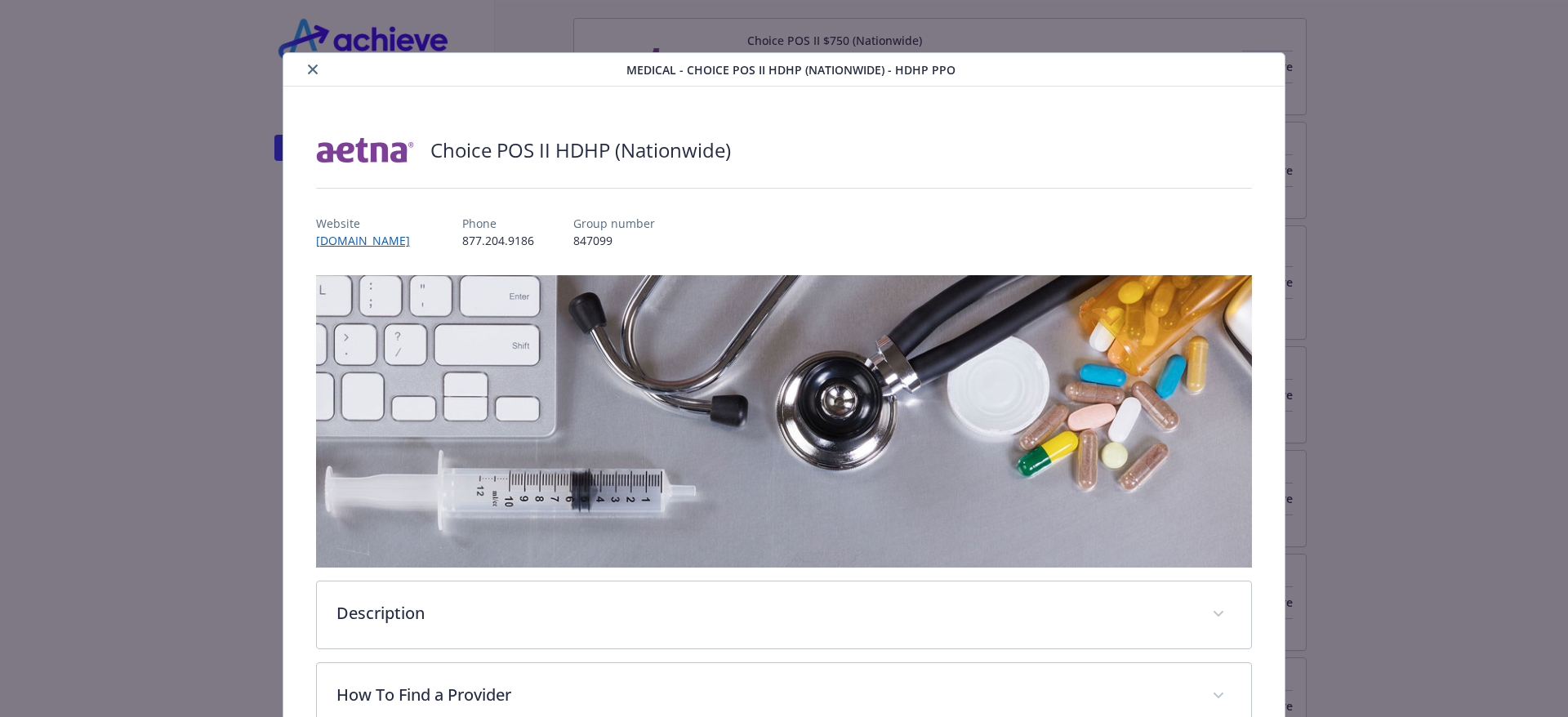
click at [313, 69] on icon "close" at bounding box center [312, 69] width 9 height 9
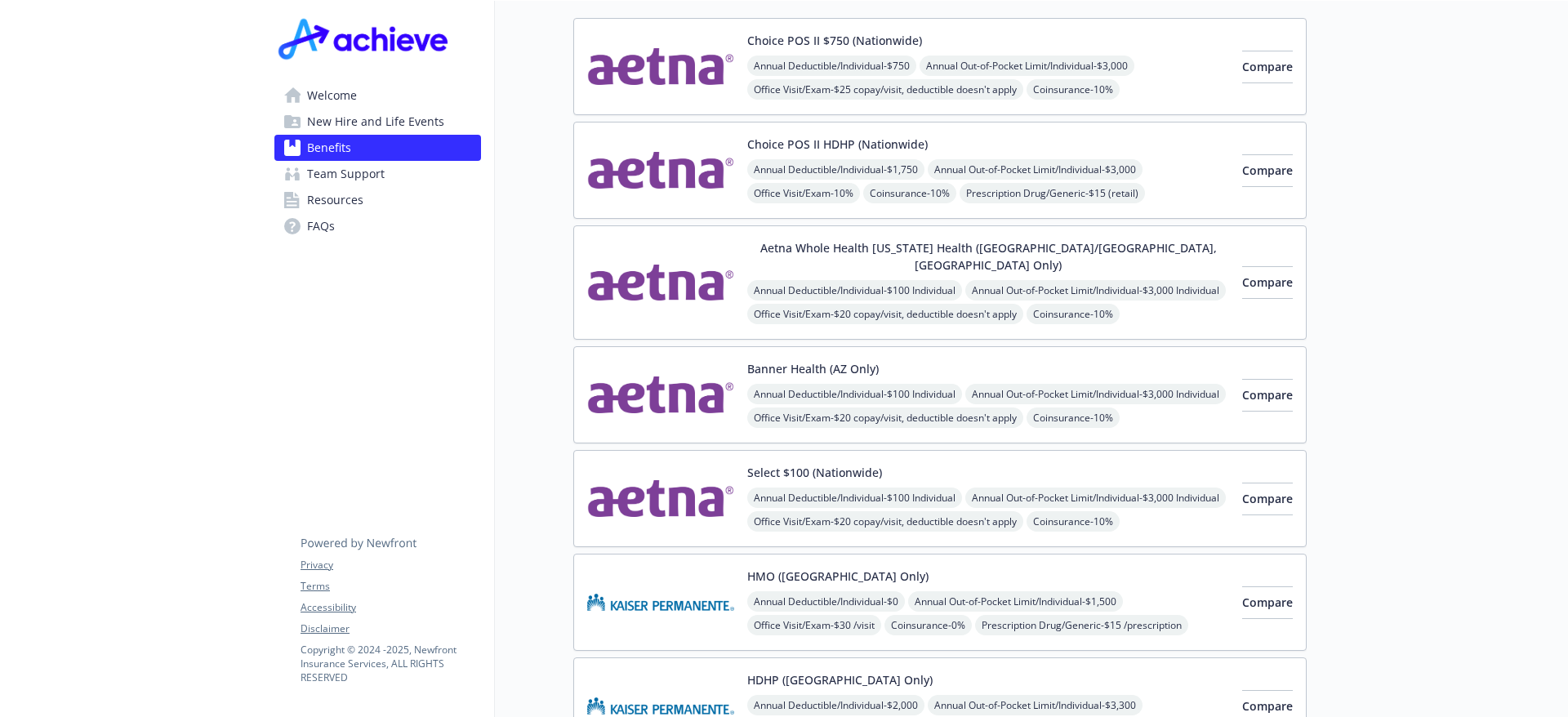
scroll to position [81, 0]
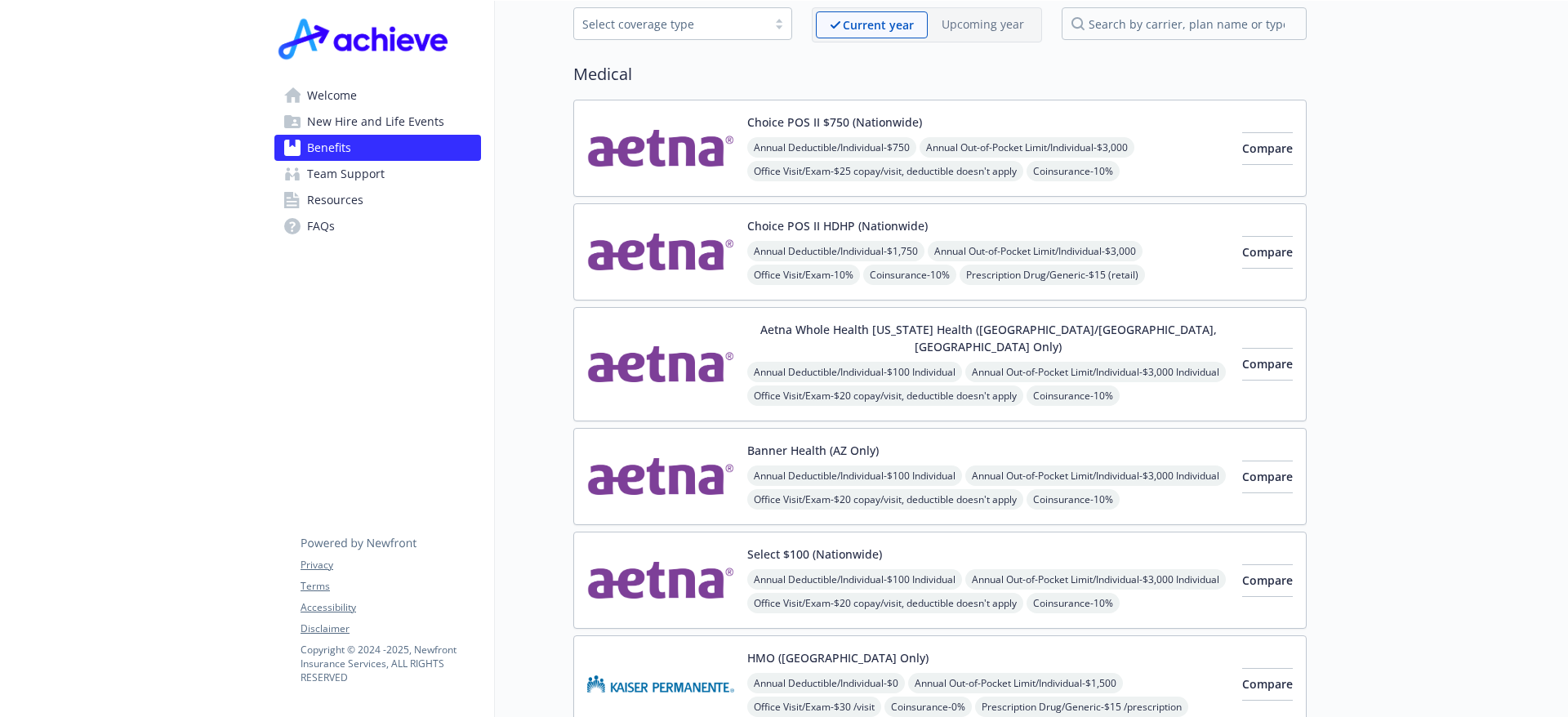
click at [833, 442] on button "Banner Health (AZ Only)" at bounding box center [812, 451] width 132 height 17
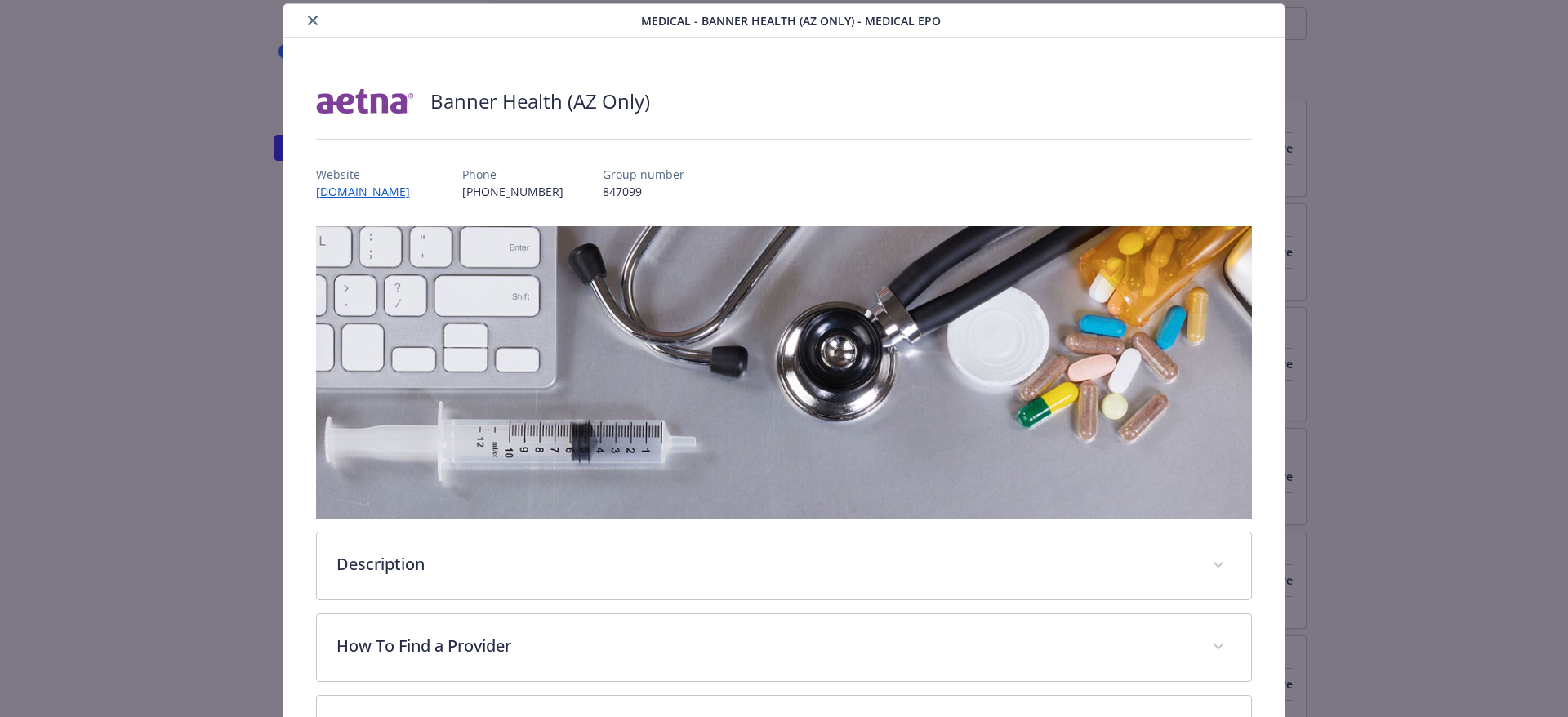
scroll to position [294, 0]
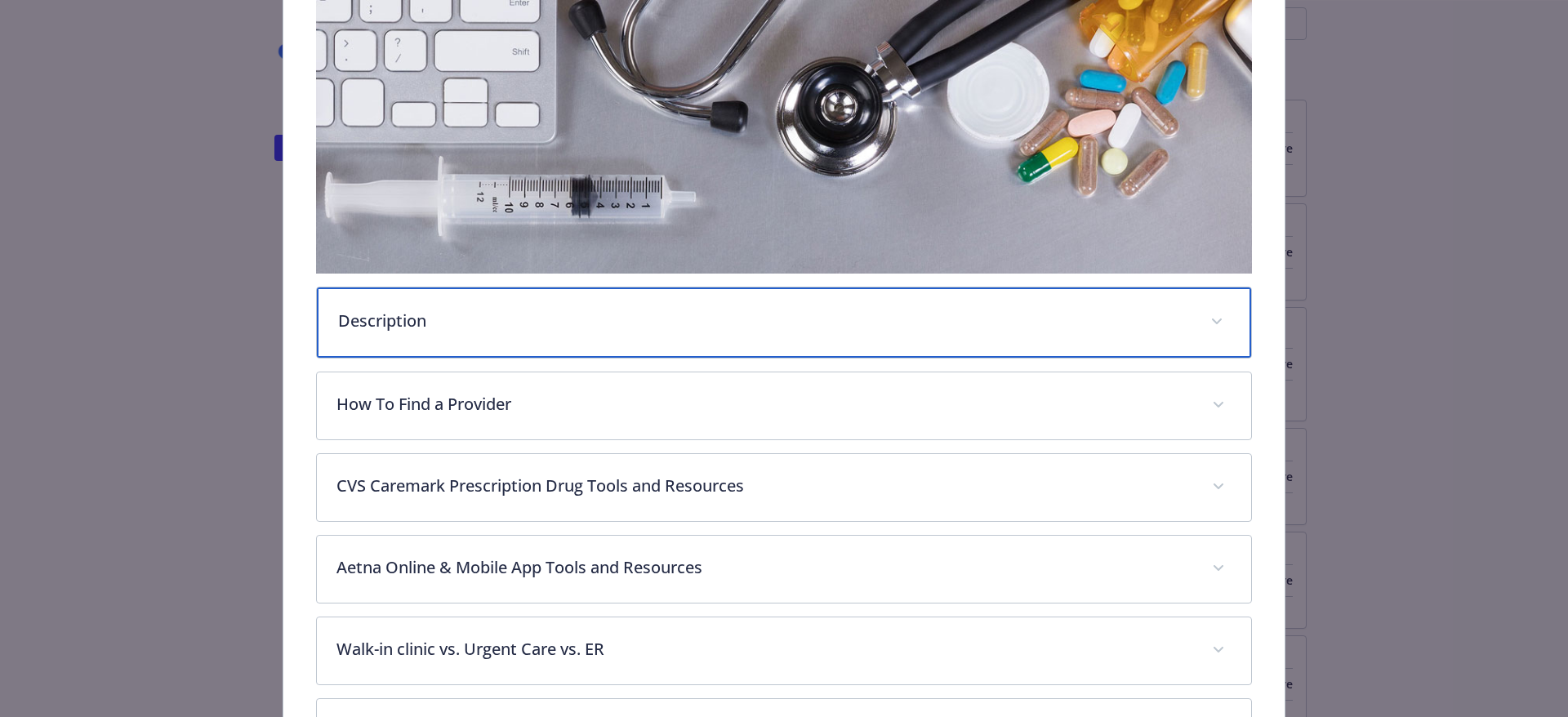
click at [409, 311] on p "Description" at bounding box center [764, 321] width 853 height 25
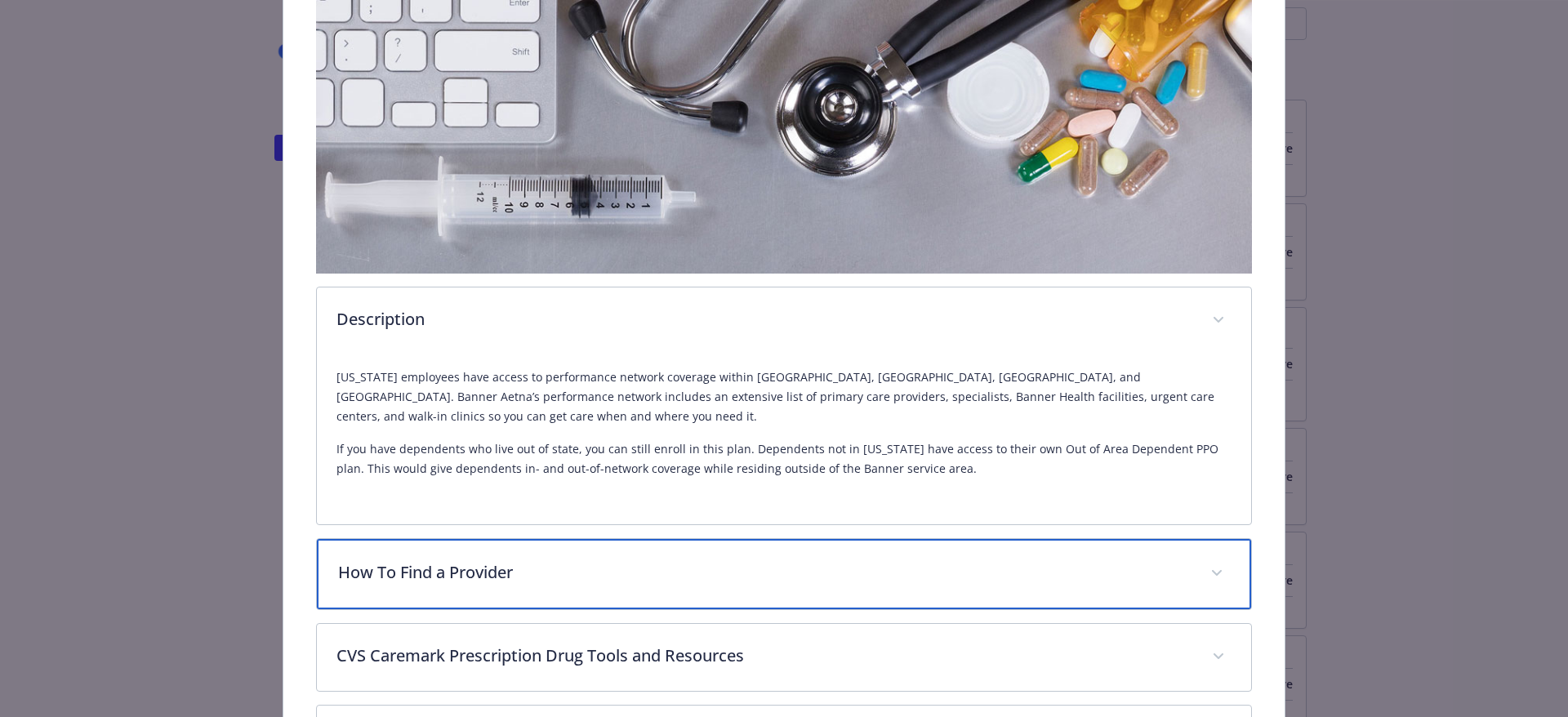
click at [482, 568] on p "How To Find a Provider" at bounding box center [764, 573] width 853 height 25
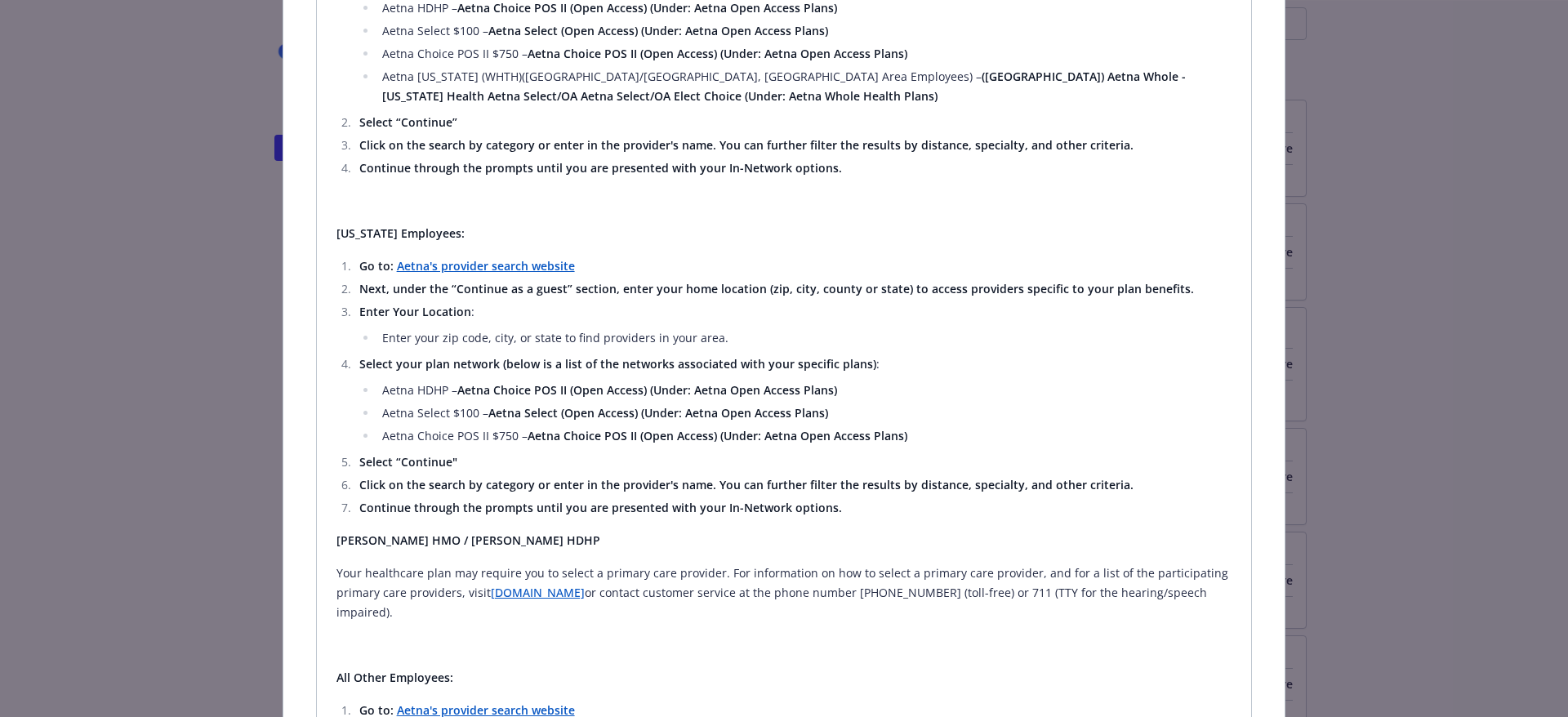
scroll to position [2124, 0]
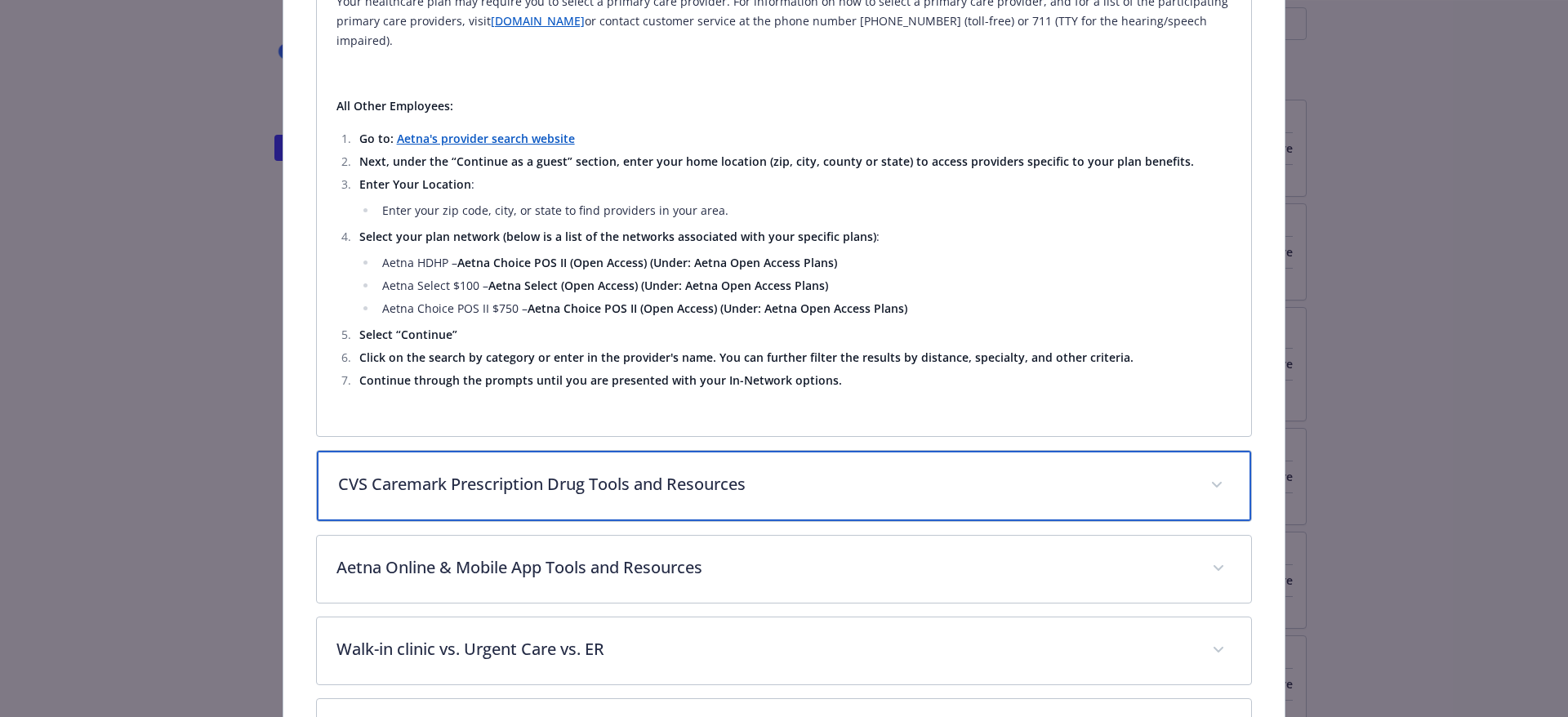
click at [706, 476] on p "CVS Caremark Prescription Drug Tools and Resources" at bounding box center [764, 484] width 853 height 25
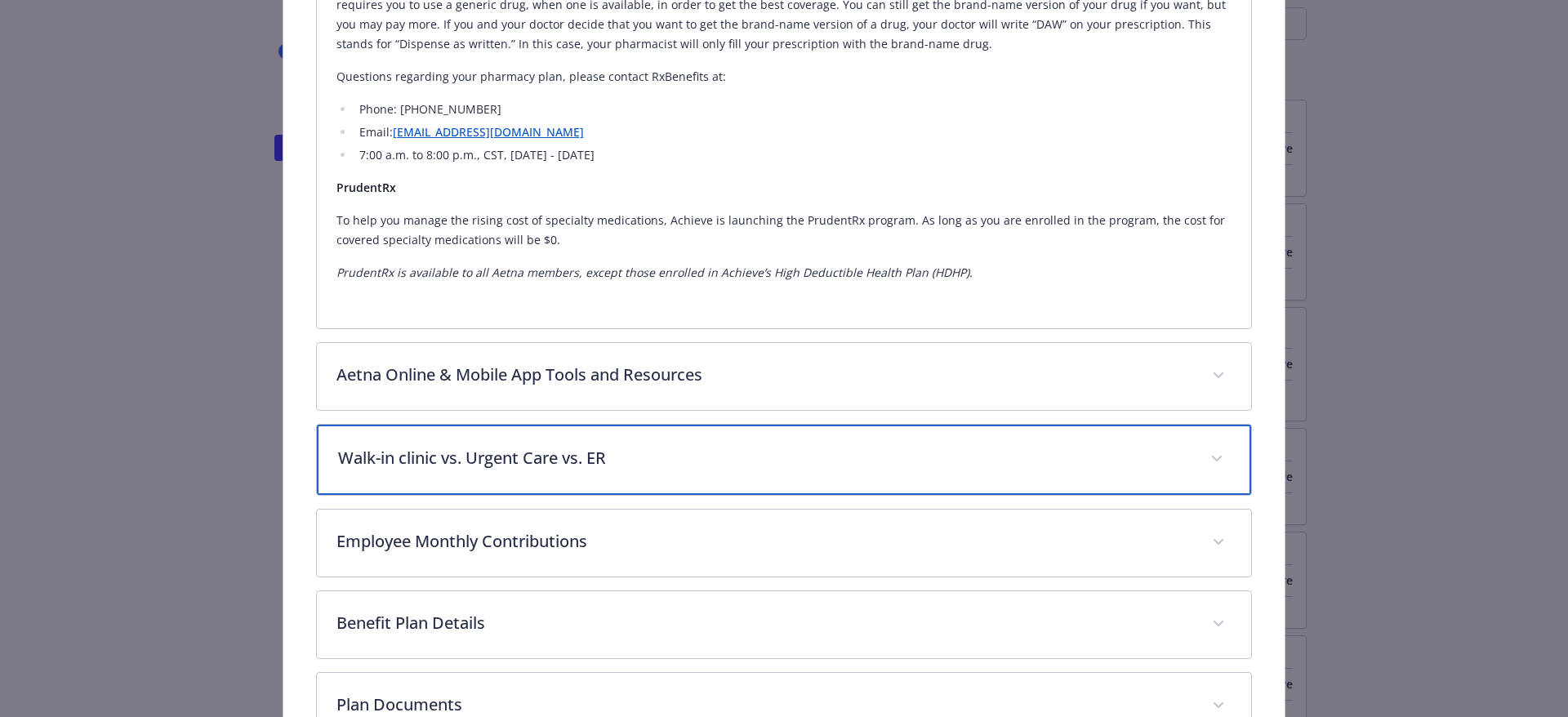
scroll to position [3591, 0]
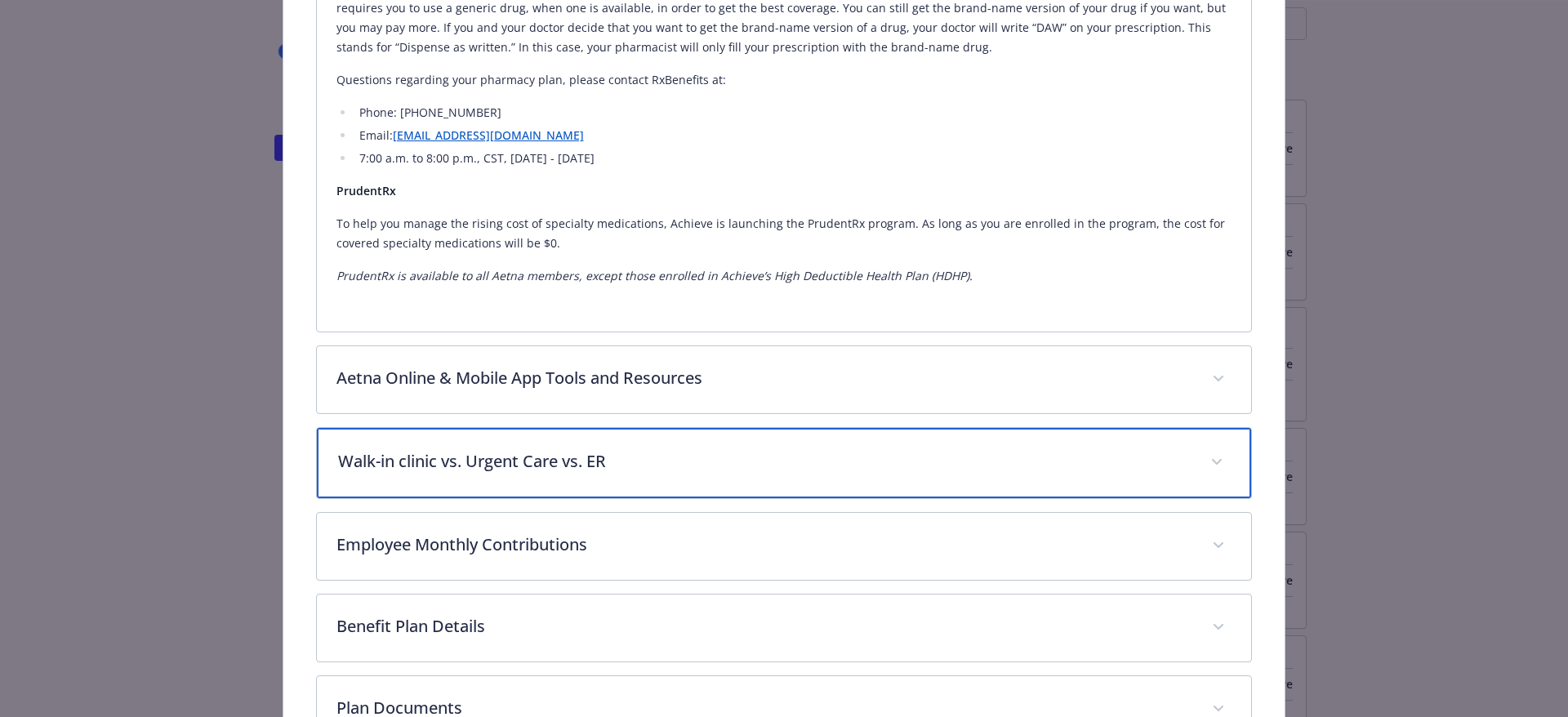
click at [597, 462] on p "Walk-in clinic vs. Urgent Care vs. ER" at bounding box center [764, 461] width 853 height 25
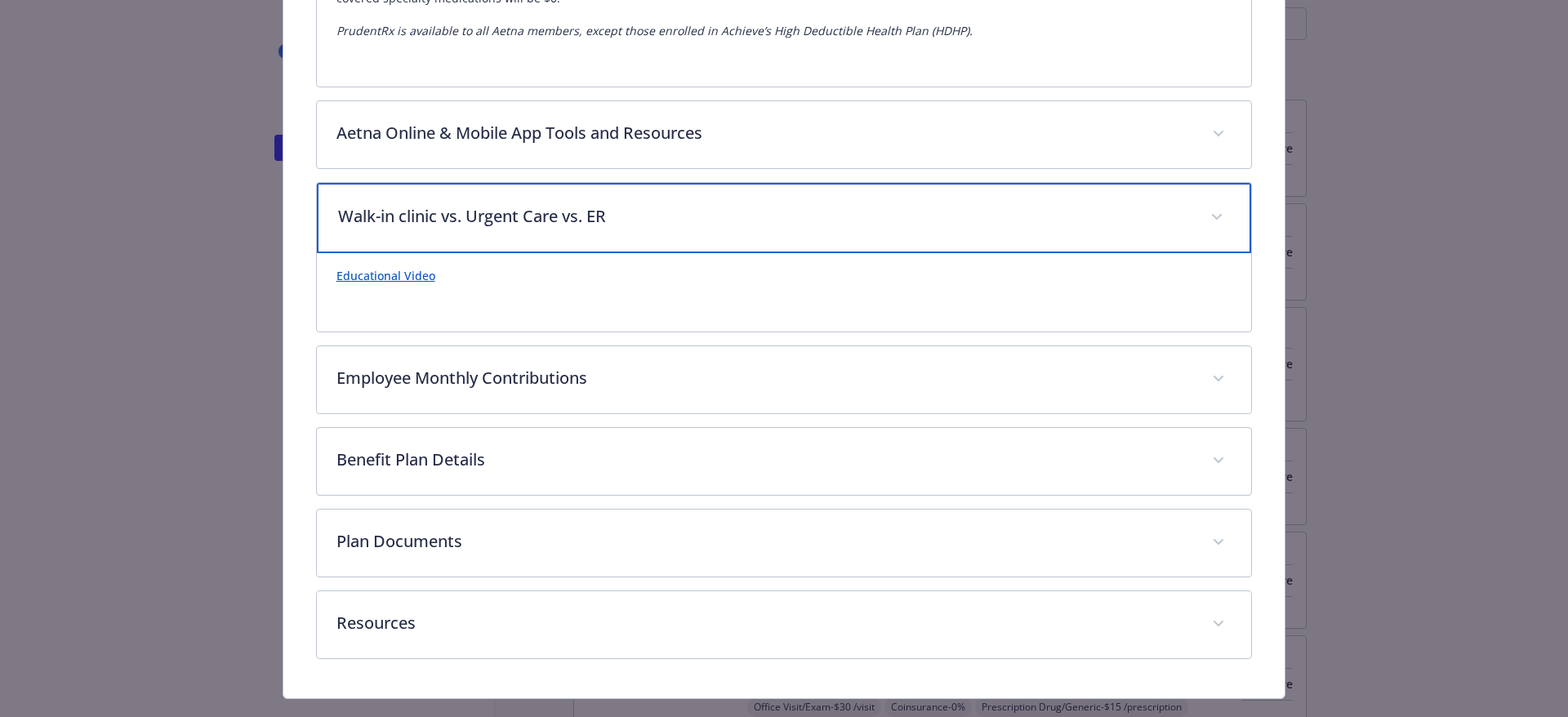
scroll to position [3867, 0]
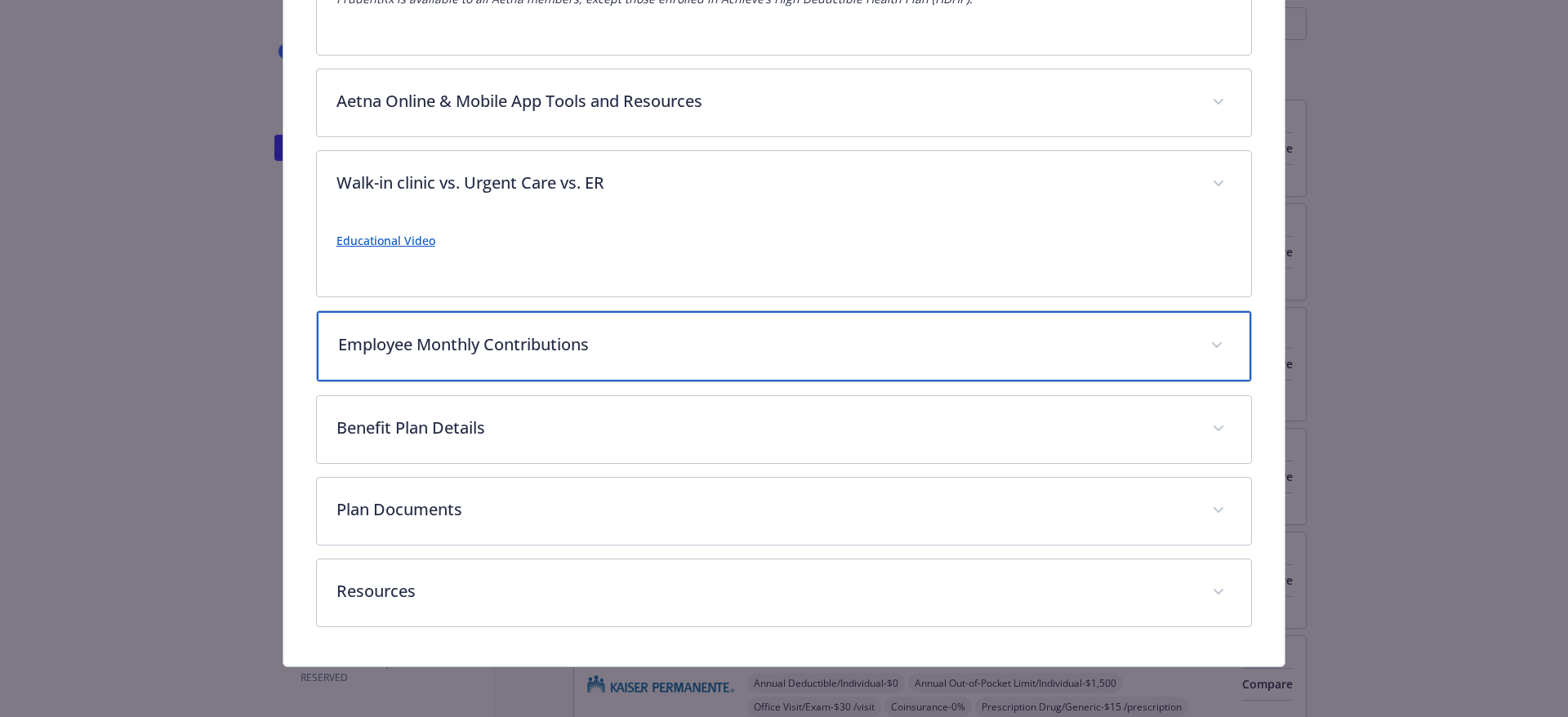
click at [495, 337] on p "Employee Monthly Contributions" at bounding box center [764, 345] width 853 height 25
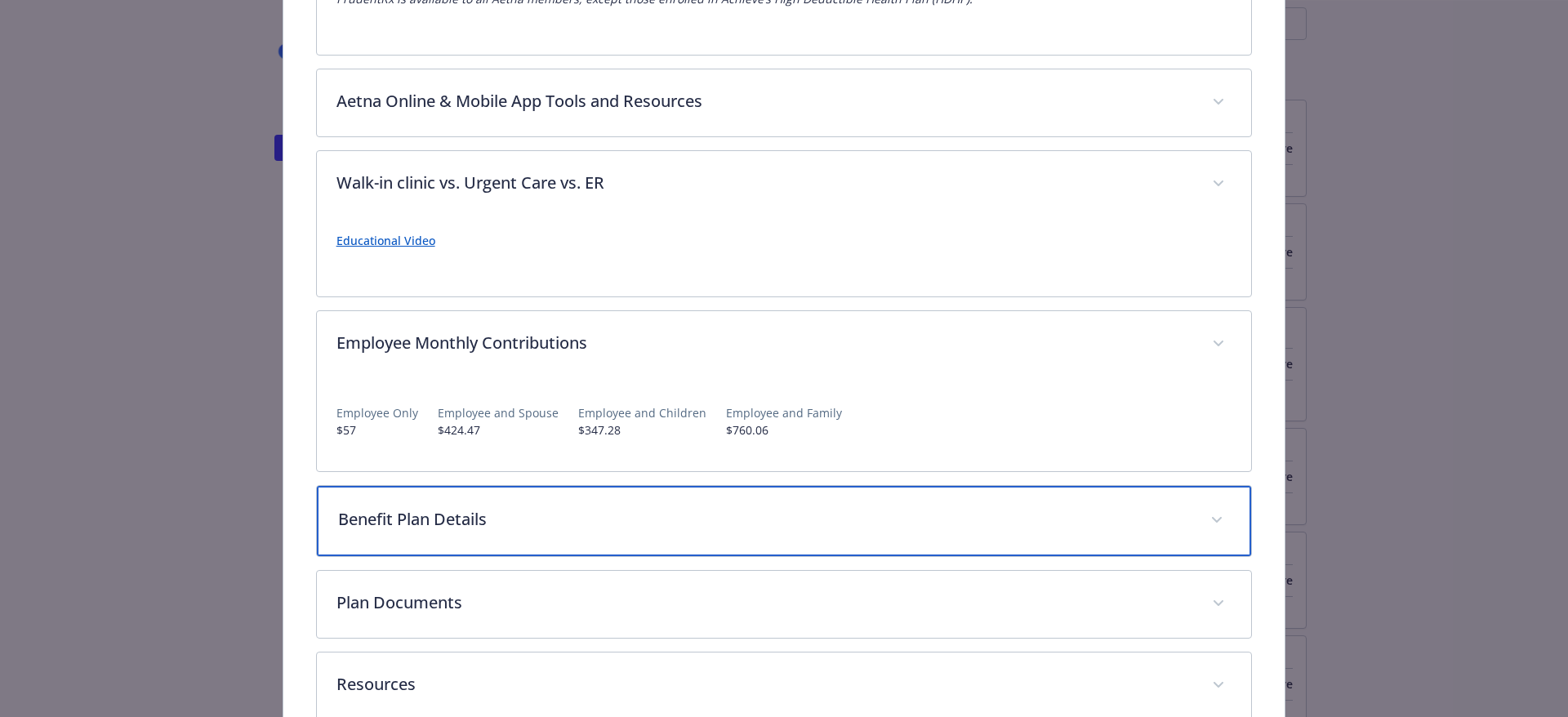
click at [428, 513] on p "Benefit Plan Details" at bounding box center [764, 519] width 853 height 25
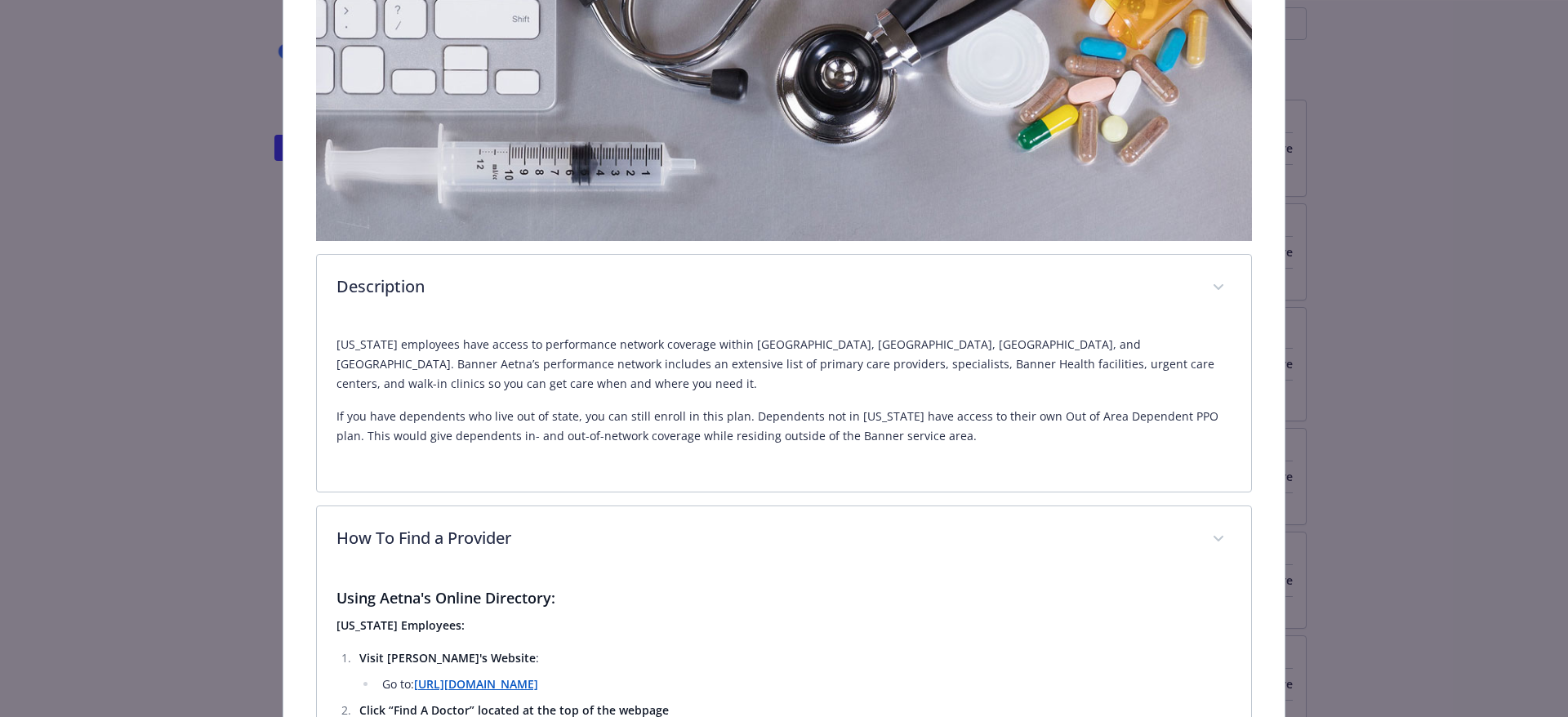
scroll to position [0, 0]
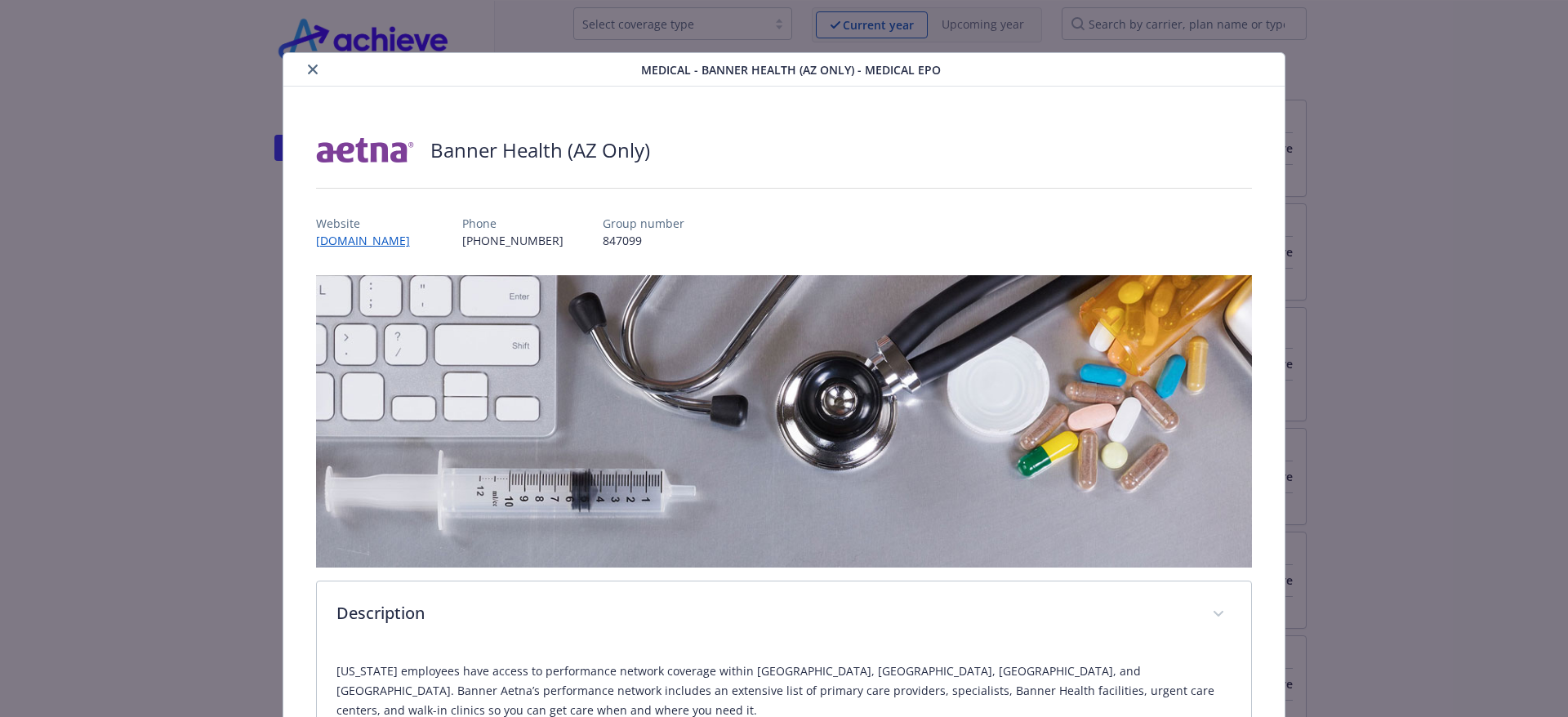
click at [313, 64] on icon "close" at bounding box center [312, 69] width 9 height 9
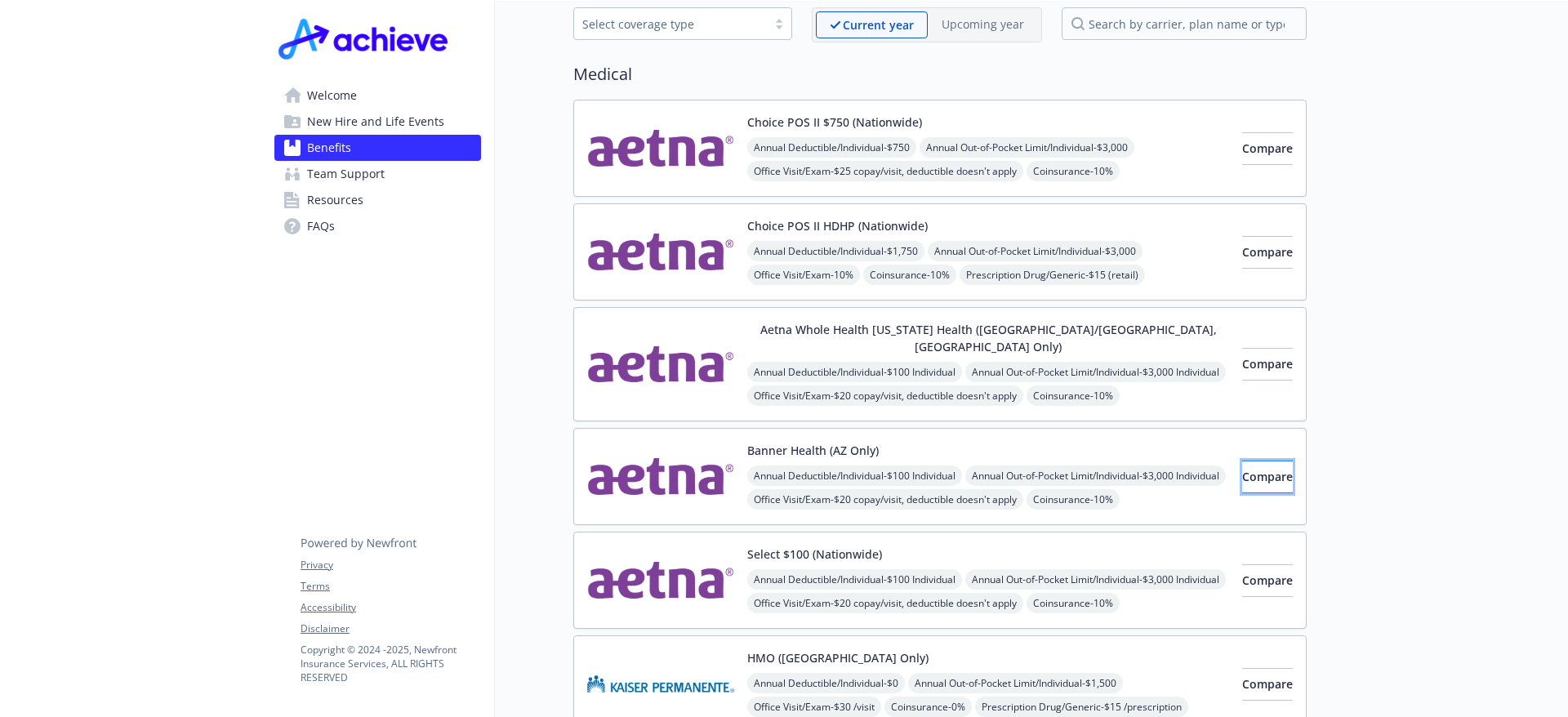
click at [1257, 469] on span "Compare" at bounding box center [1267, 476] width 50 height 15
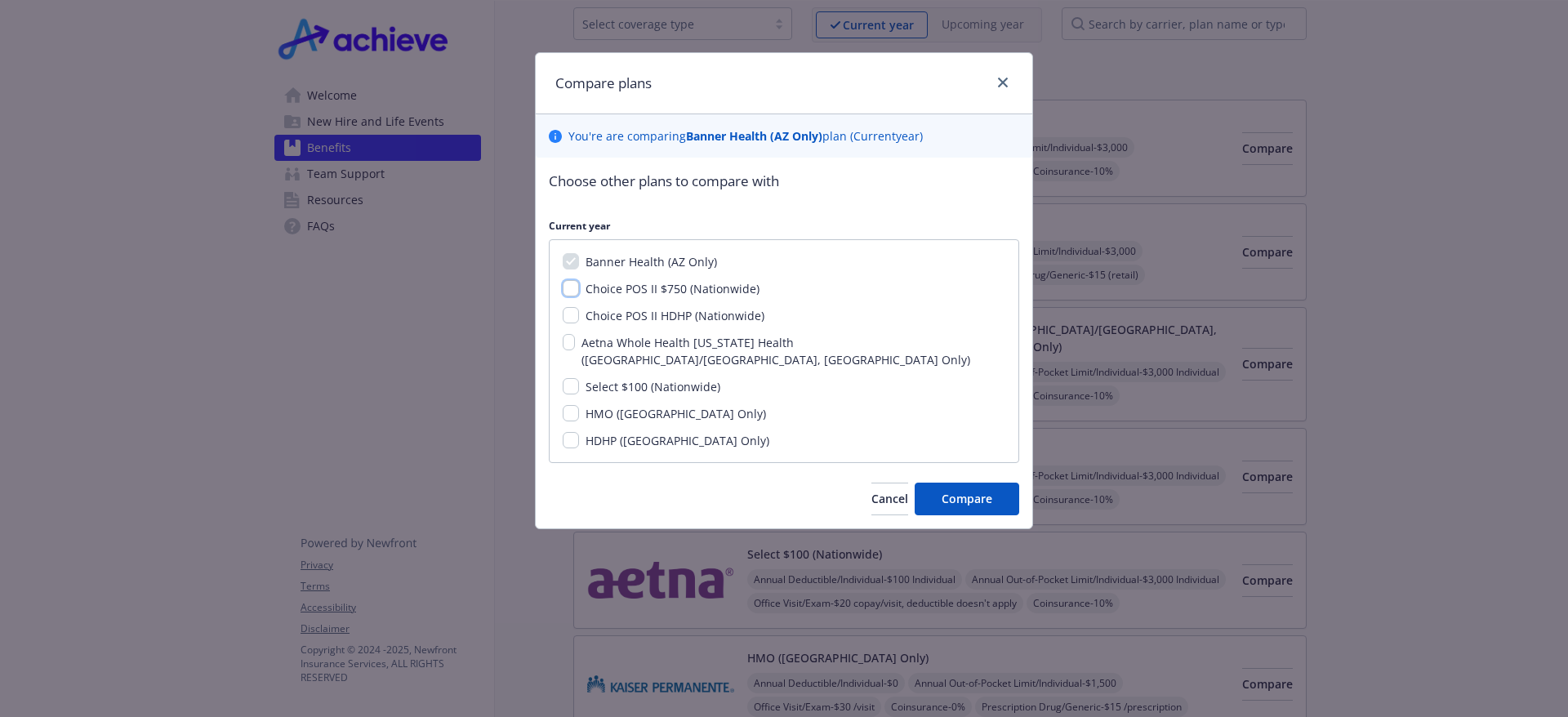
click at [572, 287] on input "Choice POS II $750 (Nationwide)" at bounding box center [570, 288] width 16 height 16
checkbox input "true"
click at [577, 317] on input "Choice POS II HDHP (Nationwide)" at bounding box center [570, 314] width 16 height 16
checkbox input "true"
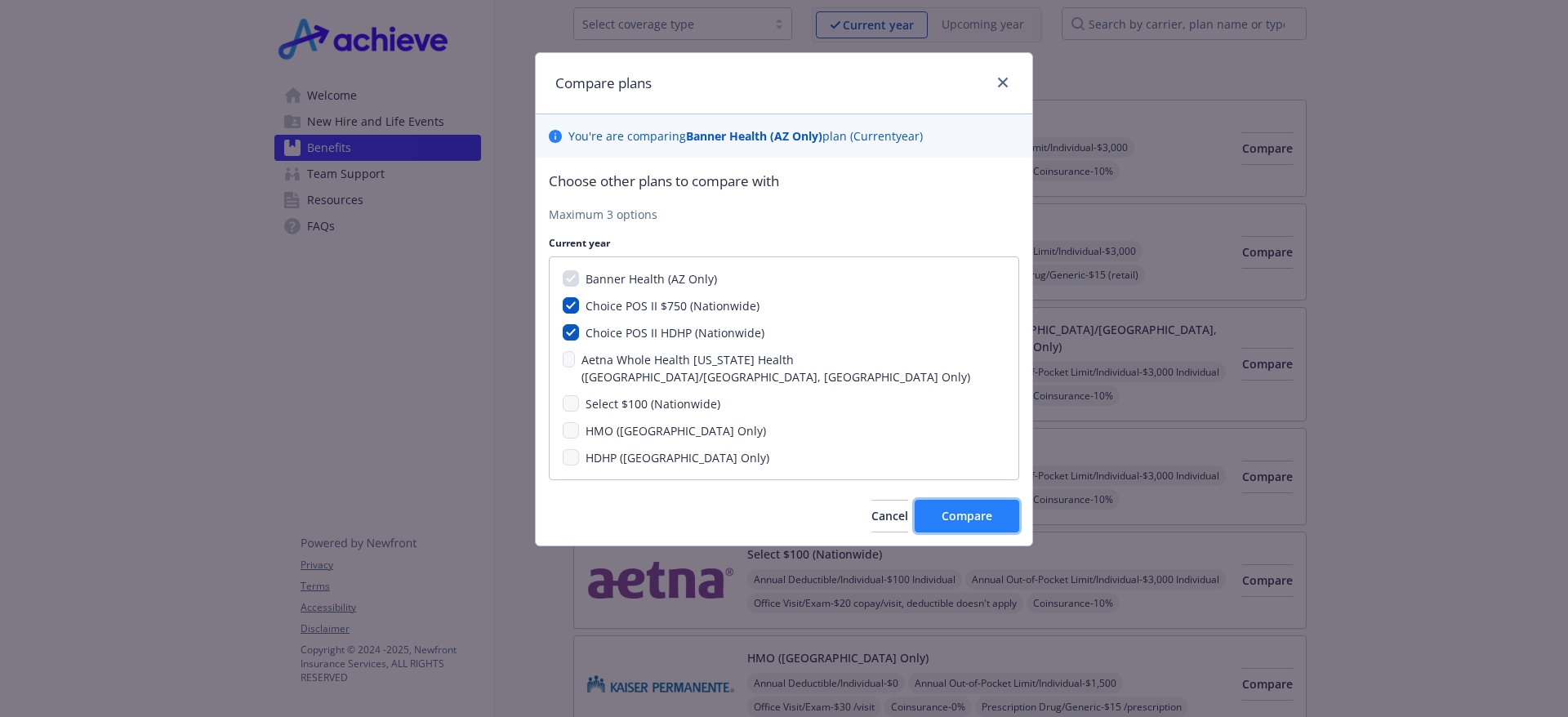
click at [993, 500] on button "Compare" at bounding box center [967, 516] width 104 height 32
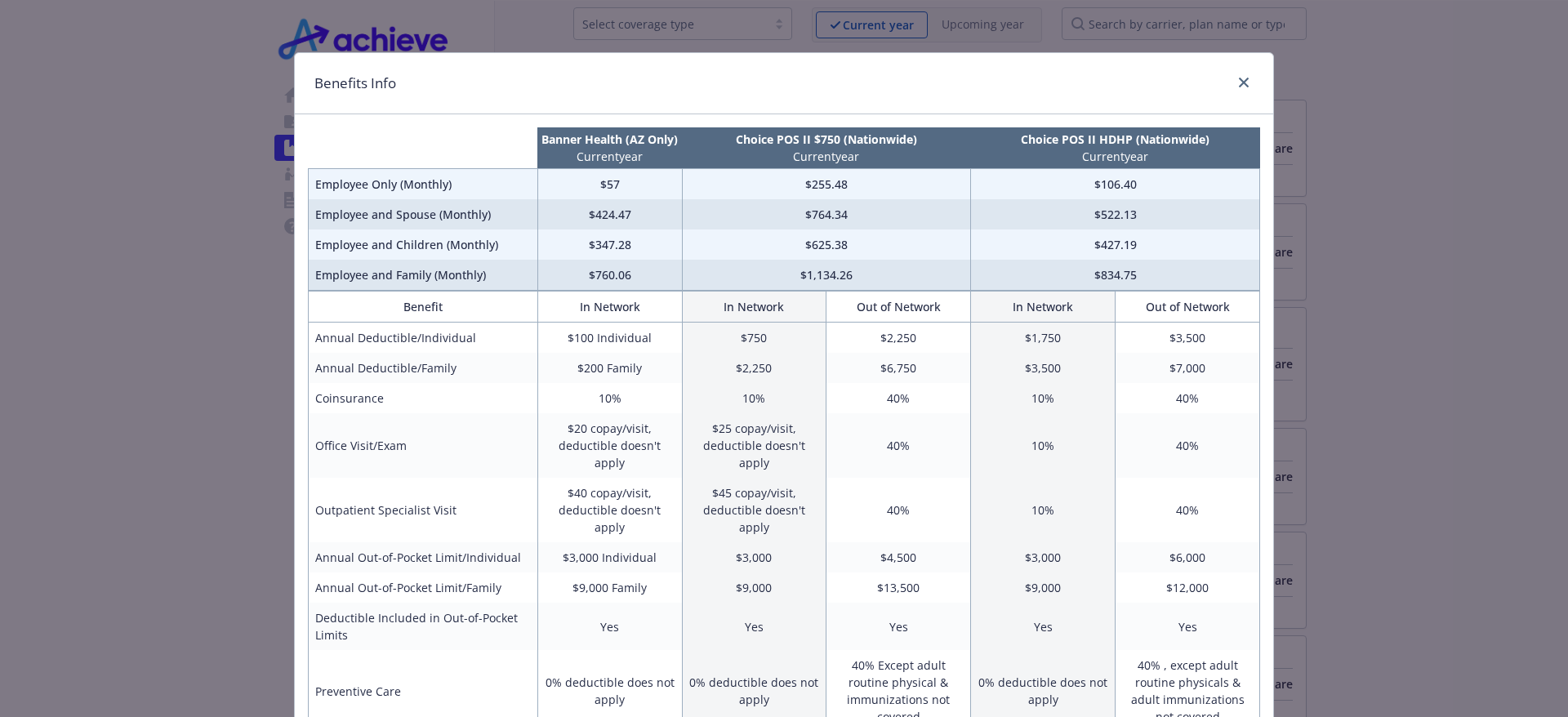
click at [1227, 78] on div "compare plan details" at bounding box center [1240, 83] width 27 height 21
click at [1238, 81] on icon "close" at bounding box center [1243, 82] width 9 height 9
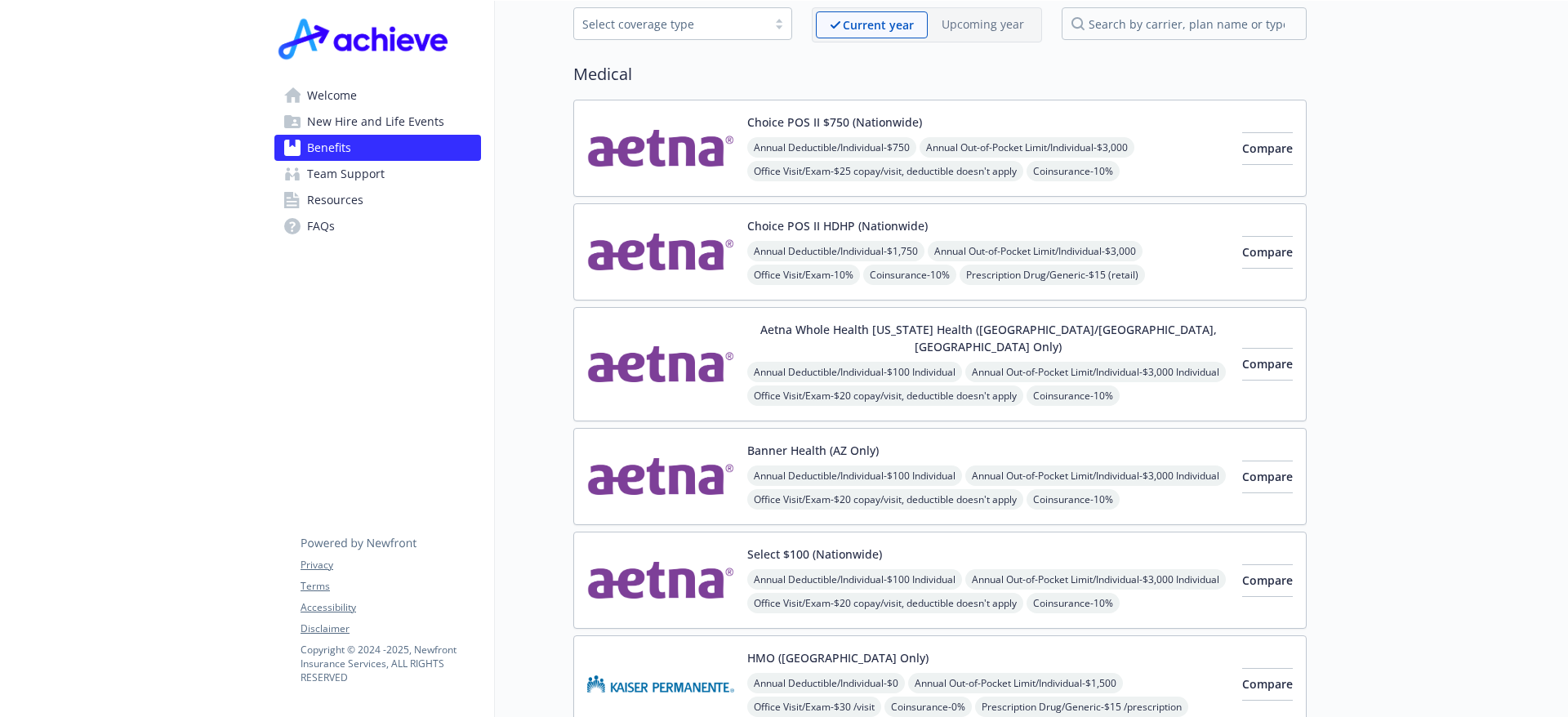
click at [824, 442] on button "Banner Health (AZ Only)" at bounding box center [812, 451] width 132 height 17
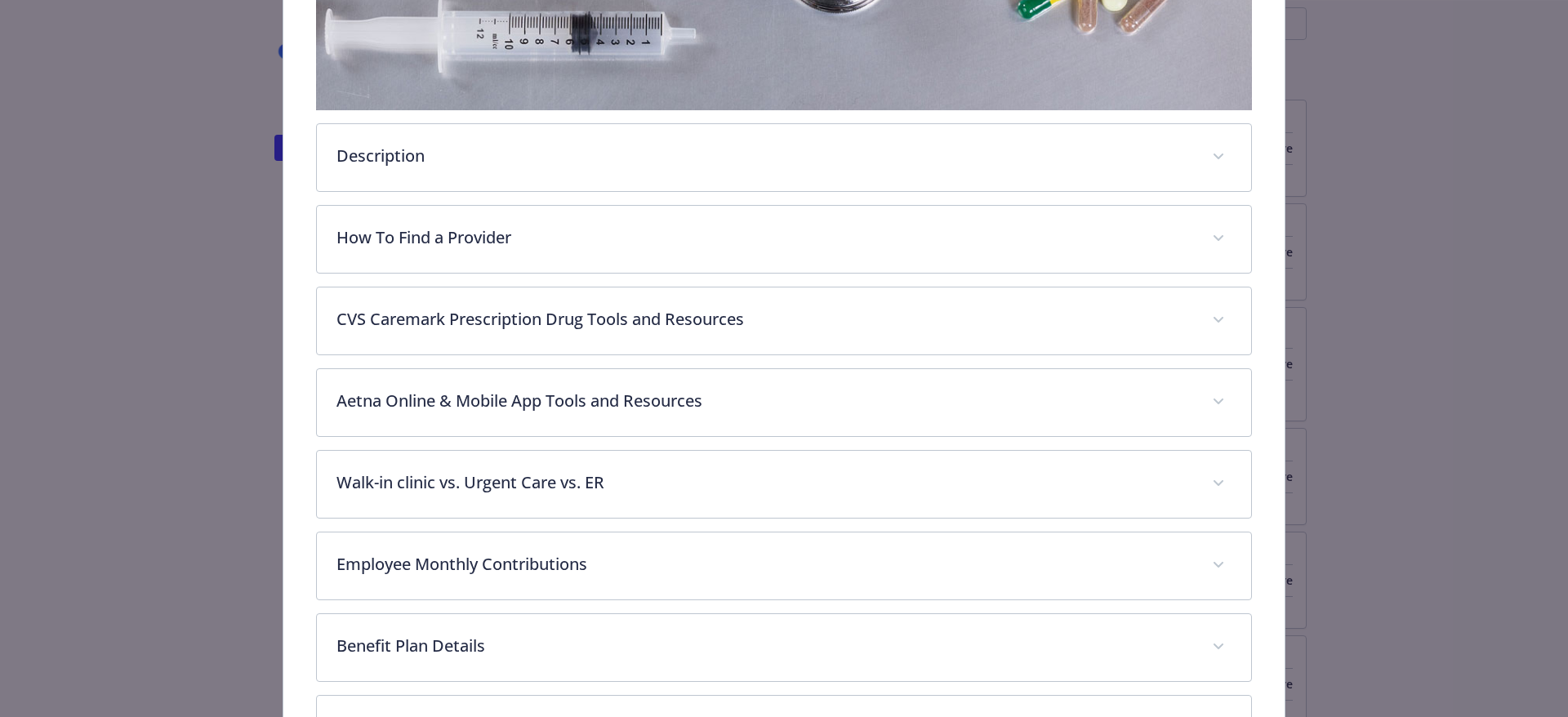
scroll to position [620, 0]
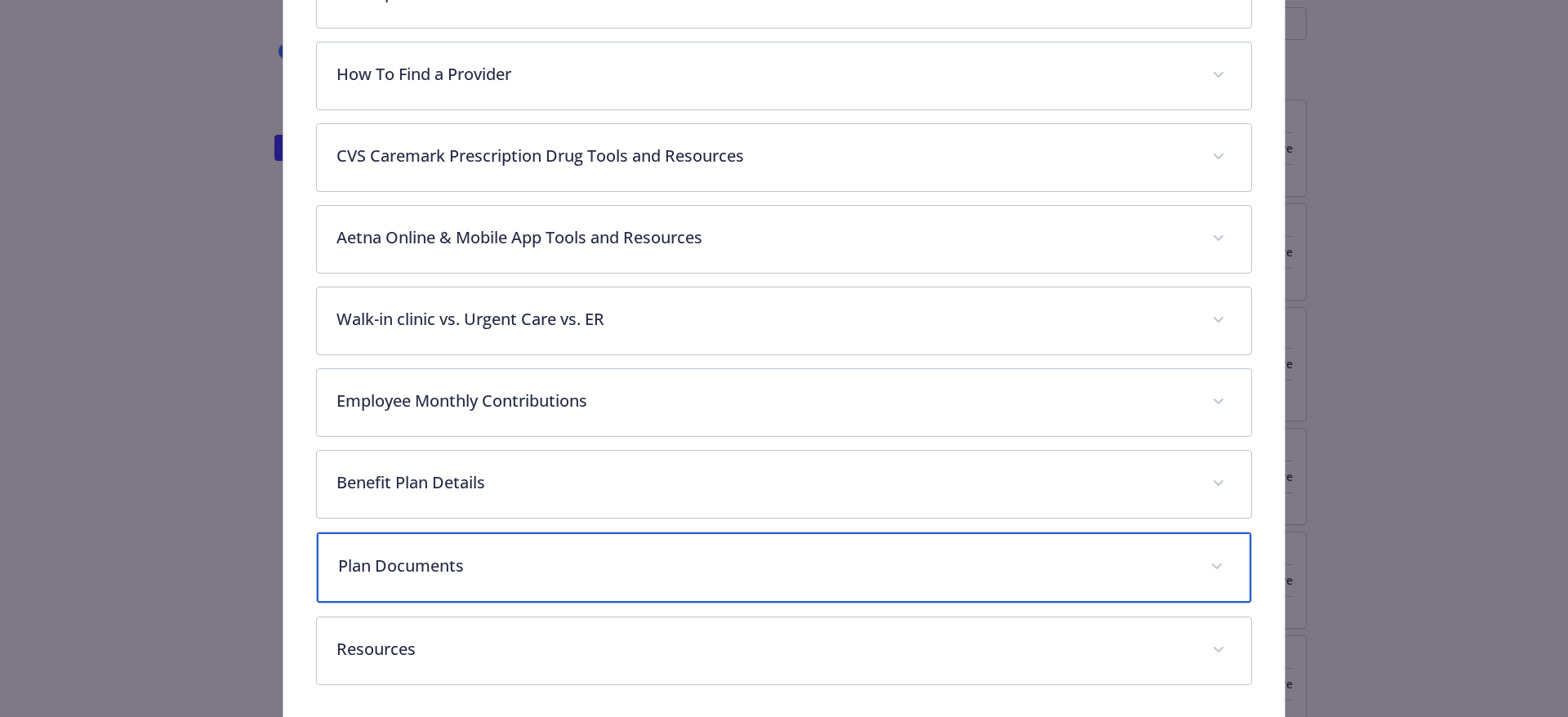
click at [430, 558] on p "Plan Documents" at bounding box center [764, 566] width 853 height 25
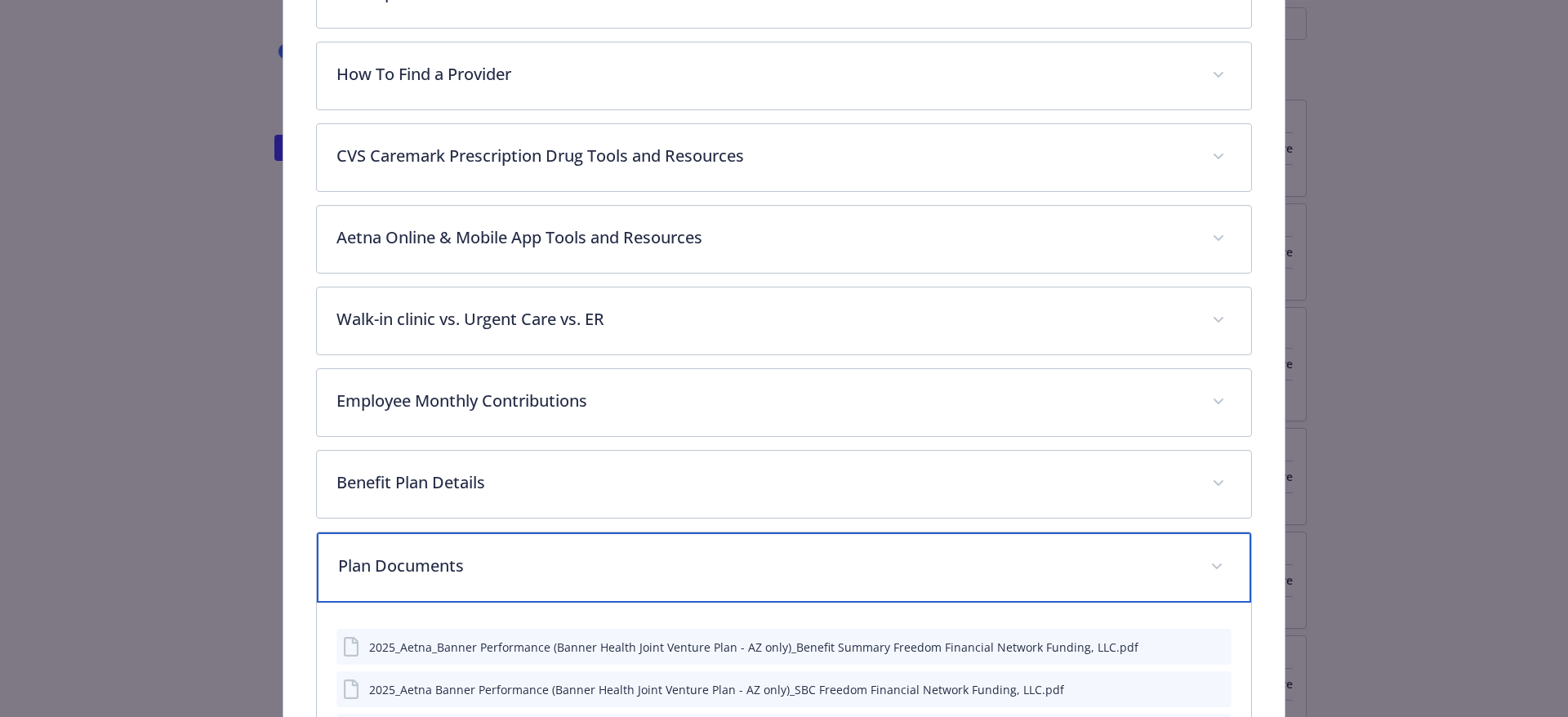
scroll to position [858, 0]
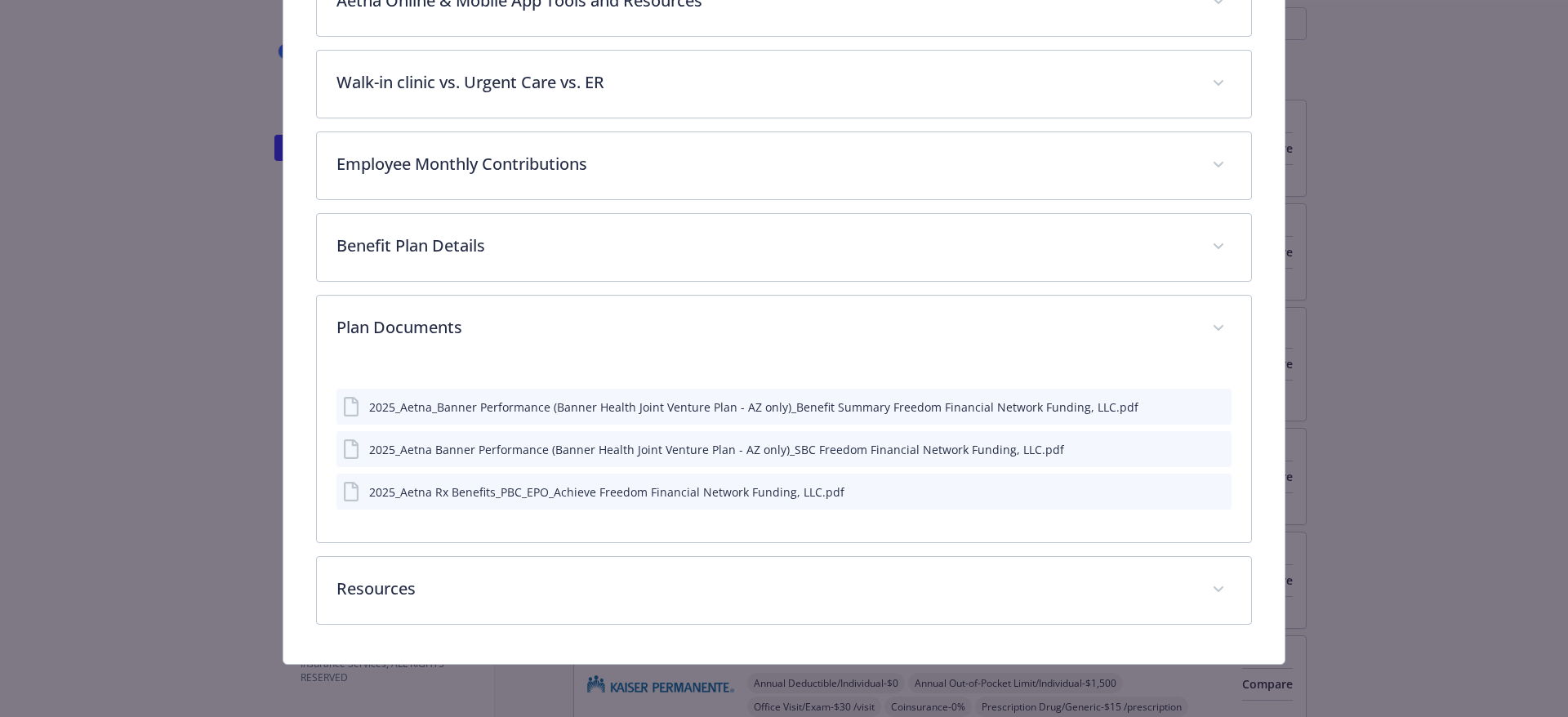
click at [767, 406] on div "2025_Aetna_Banner Performance (Banner Health Joint Venture Plan - AZ only)_Bene…" at bounding box center [754, 407] width 769 height 17
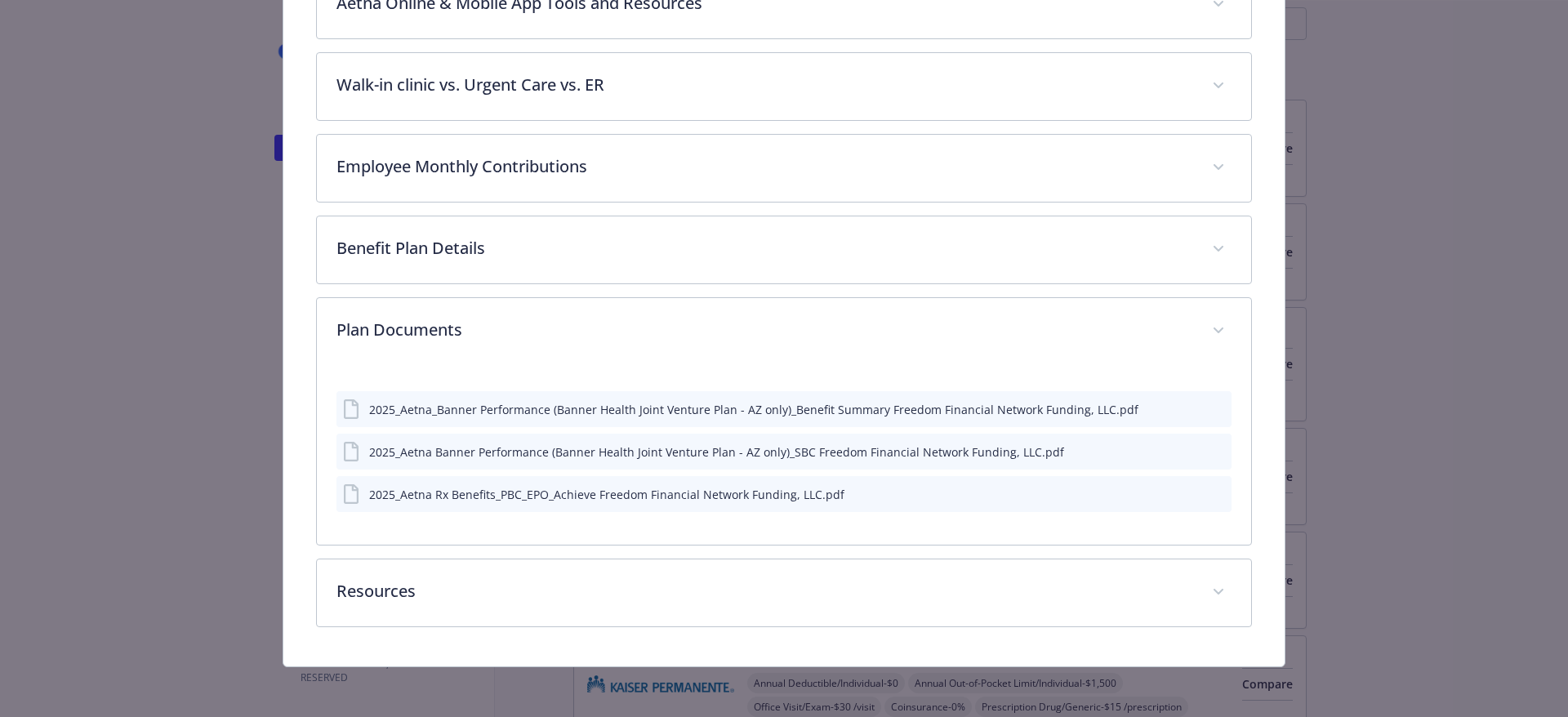
click at [916, 401] on div "2025_Aetna_Banner Performance (Banner Health Joint Venture Plan - AZ only)_Bene…" at bounding box center [754, 409] width 769 height 17
click at [1208, 404] on icon "preview file" at bounding box center [1216, 408] width 15 height 11
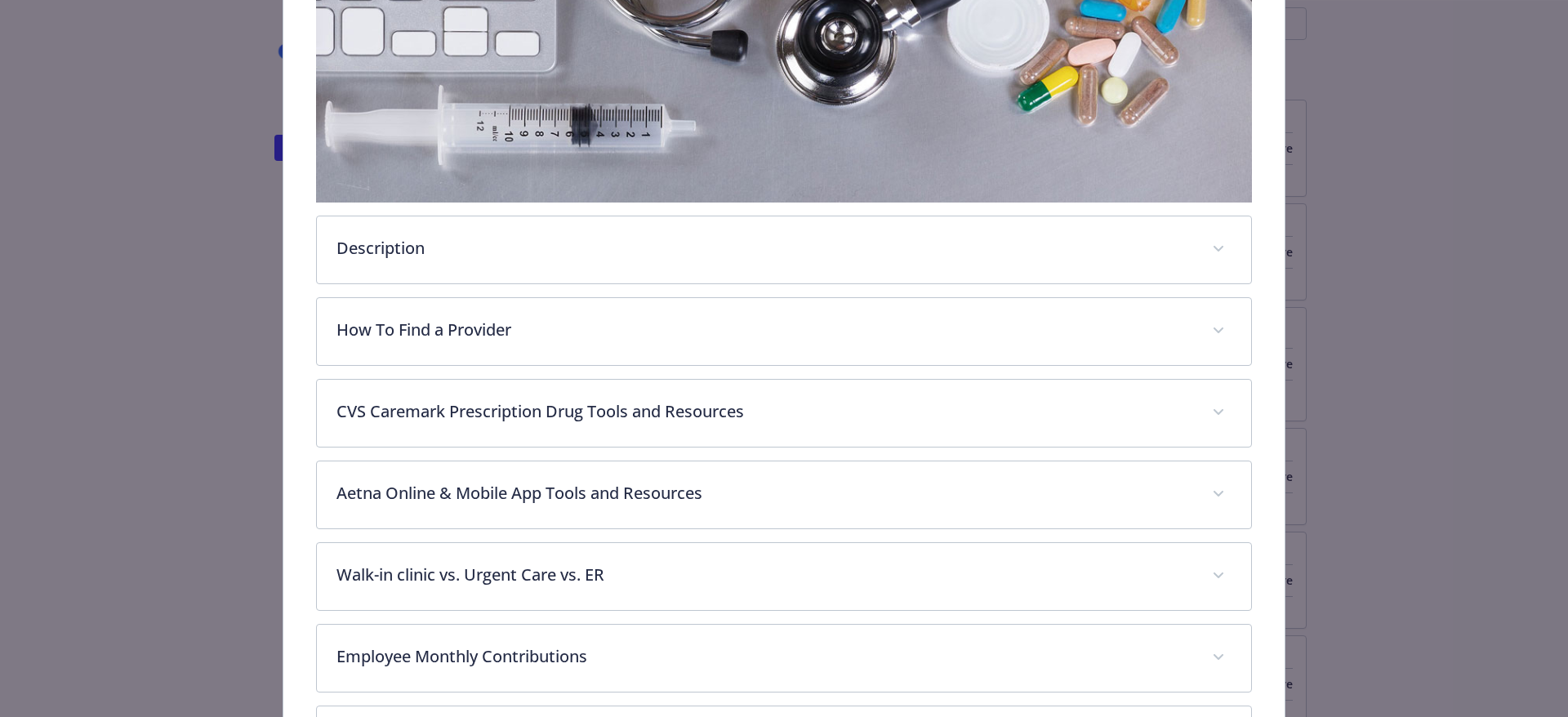
scroll to position [0, 0]
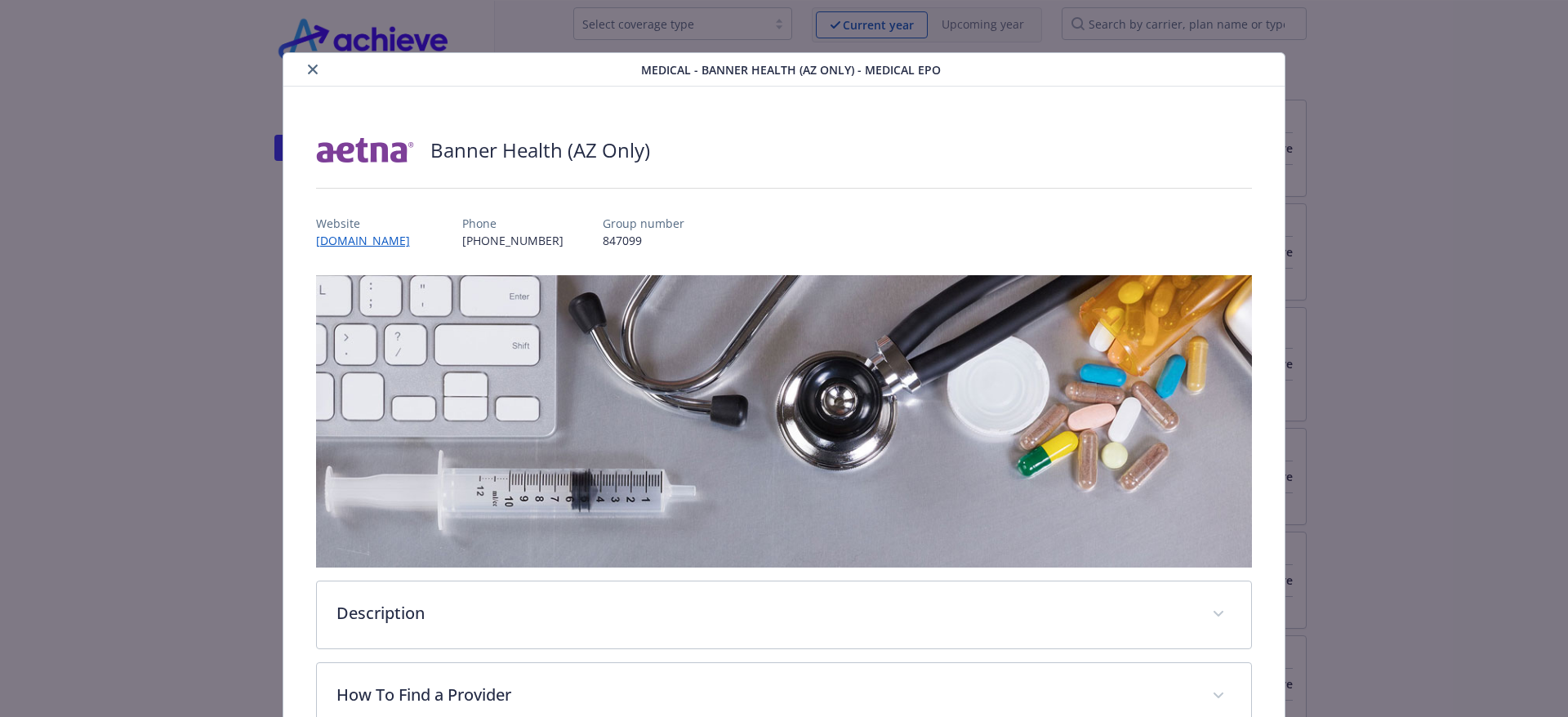
click at [307, 67] on button "close" at bounding box center [312, 69] width 20 height 20
